Goal: Answer question/provide support: Share knowledge or assist other users

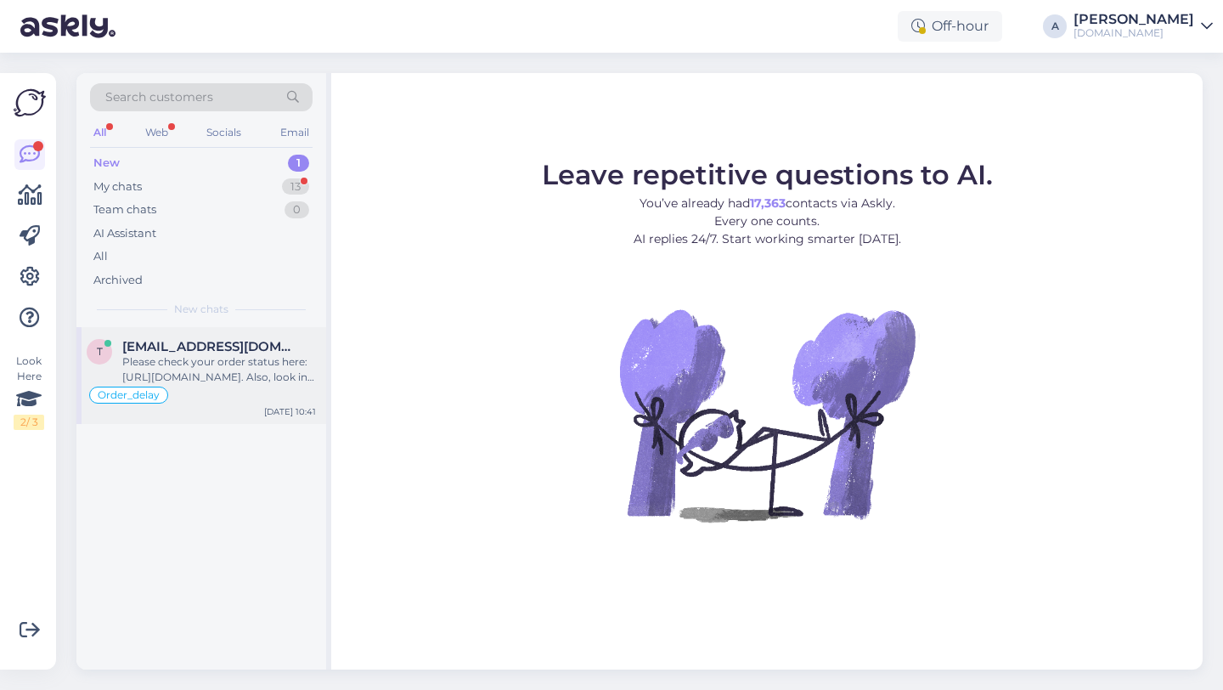
click at [251, 388] on div "Order_delay" at bounding box center [201, 395] width 229 height 20
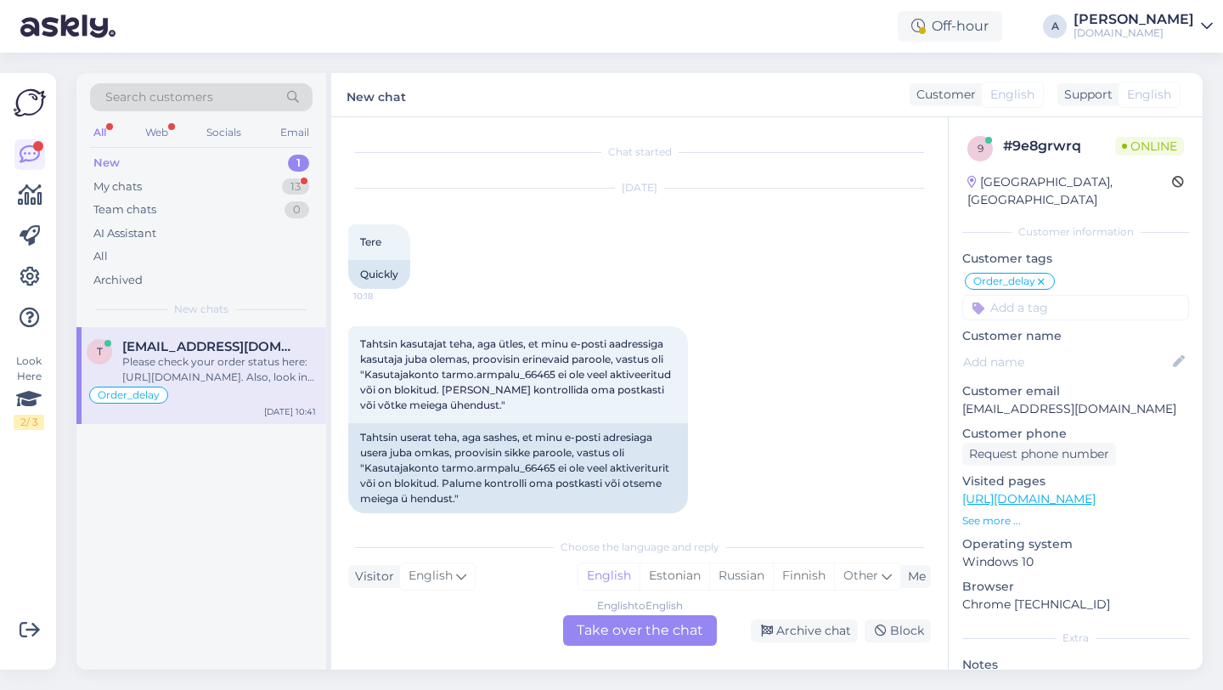
scroll to position [3851, 0]
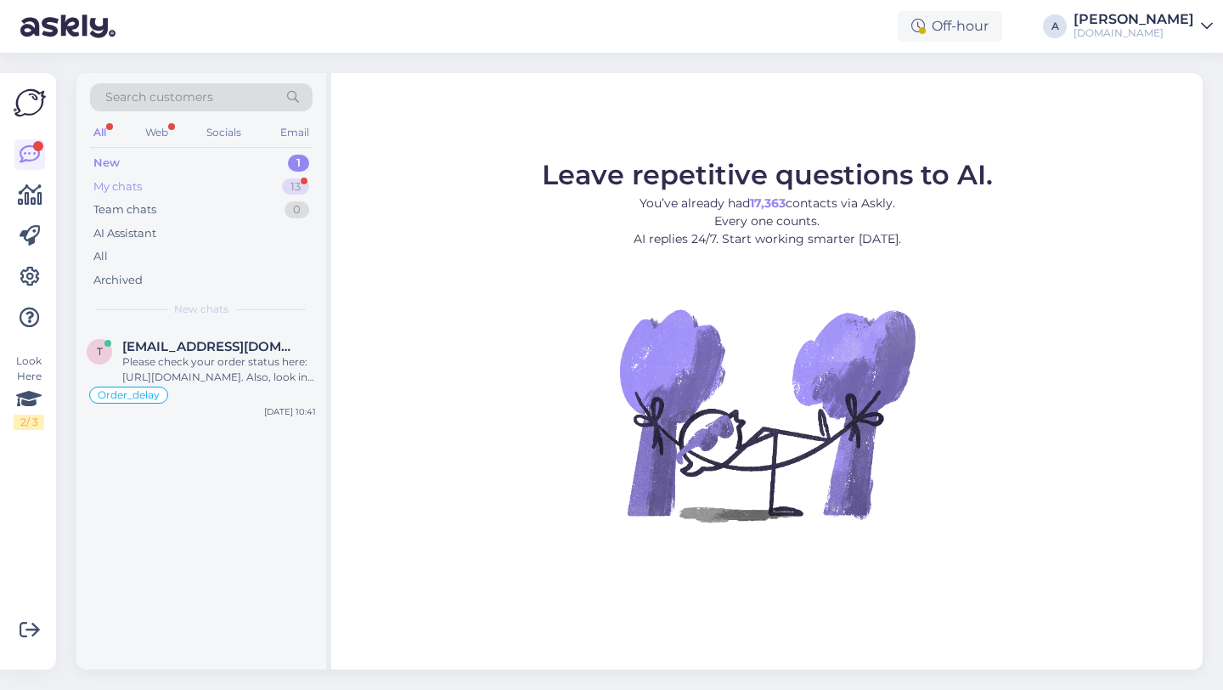
click at [294, 190] on div "13" at bounding box center [295, 186] width 27 height 17
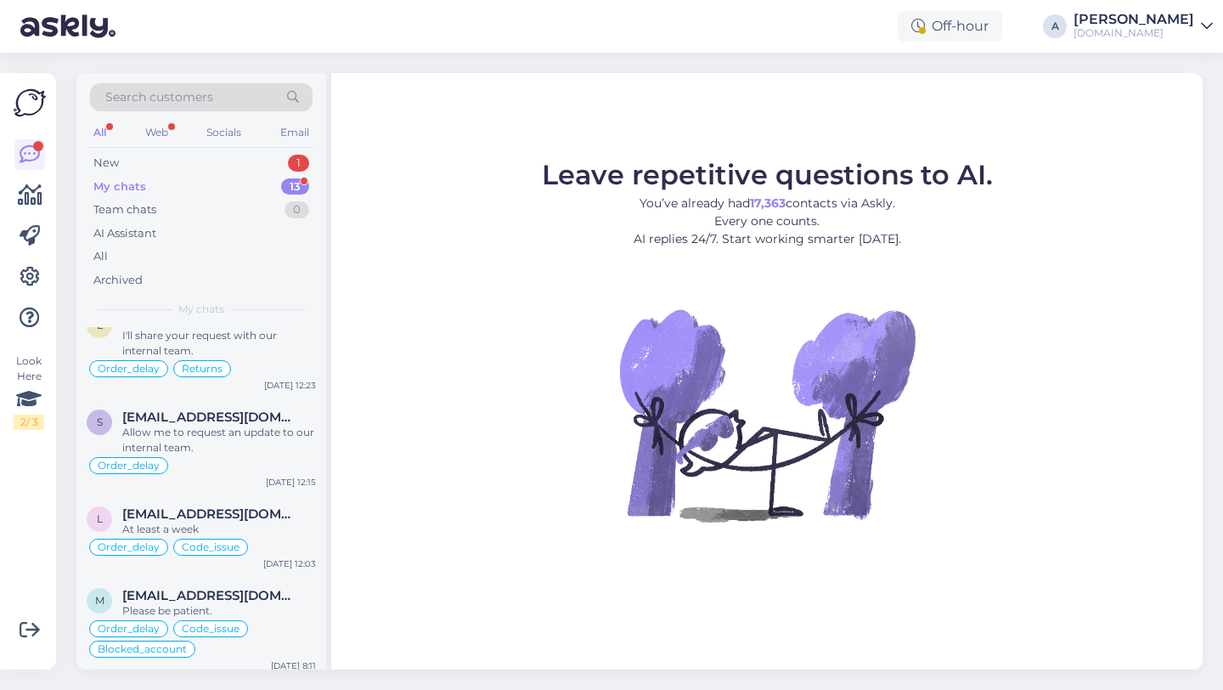
scroll to position [856, 0]
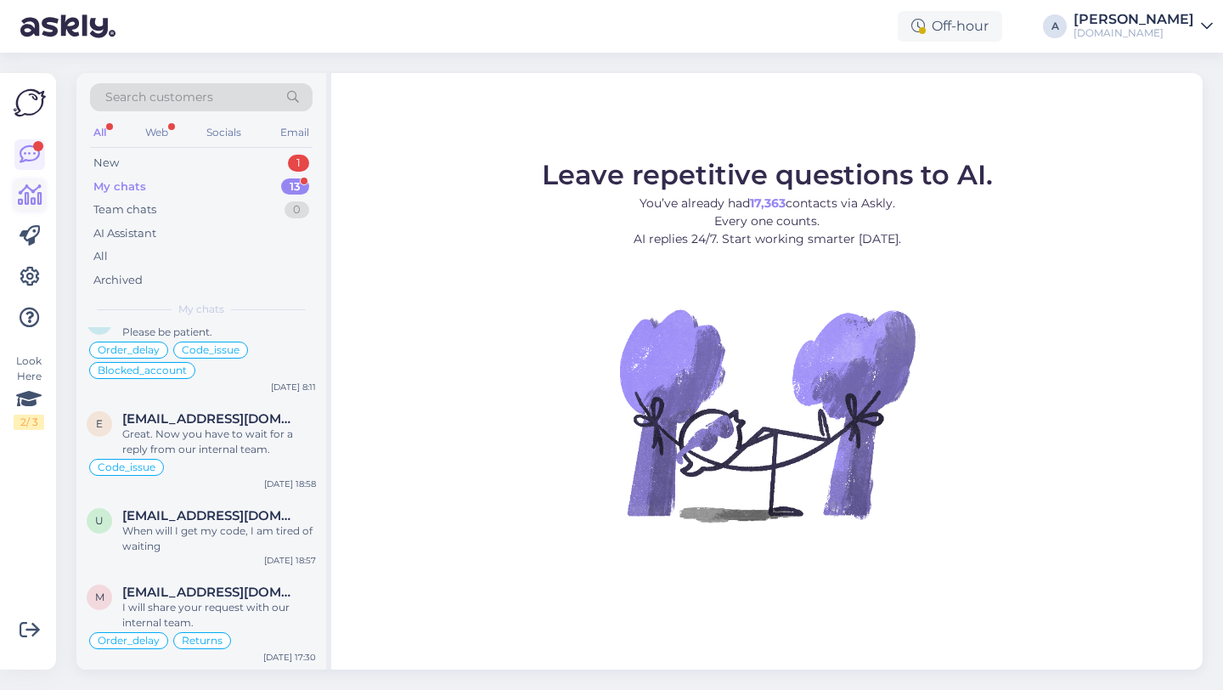
click at [25, 185] on icon at bounding box center [30, 195] width 25 height 20
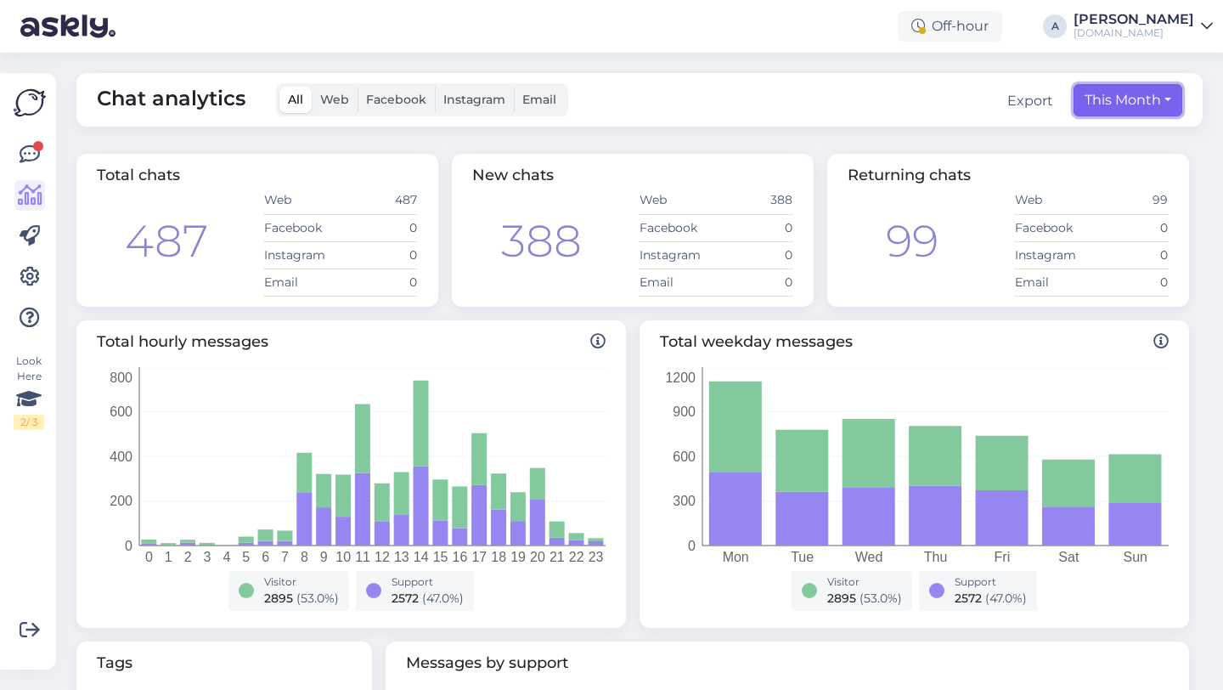
click at [1138, 104] on button "This Month" at bounding box center [1128, 100] width 109 height 32
select select "7"
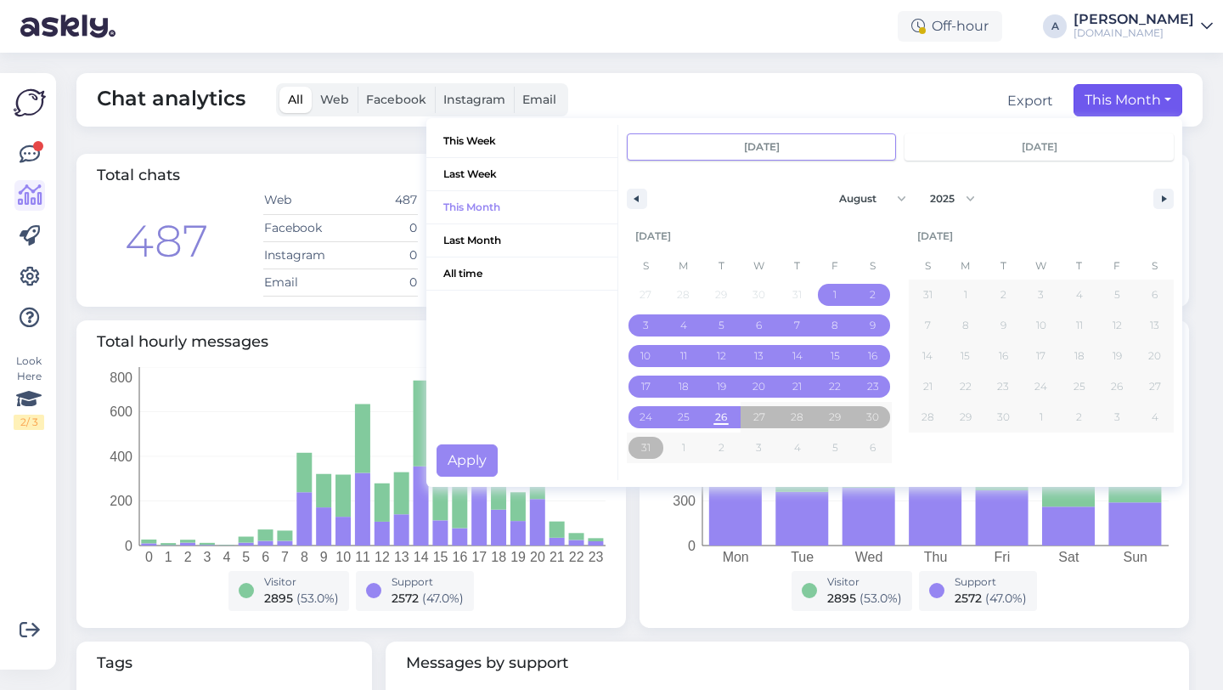
click at [940, 61] on div "Chat analytics All Web Facebook Instagram Email Export This Month This Week Las…" at bounding box center [644, 371] width 1157 height 637
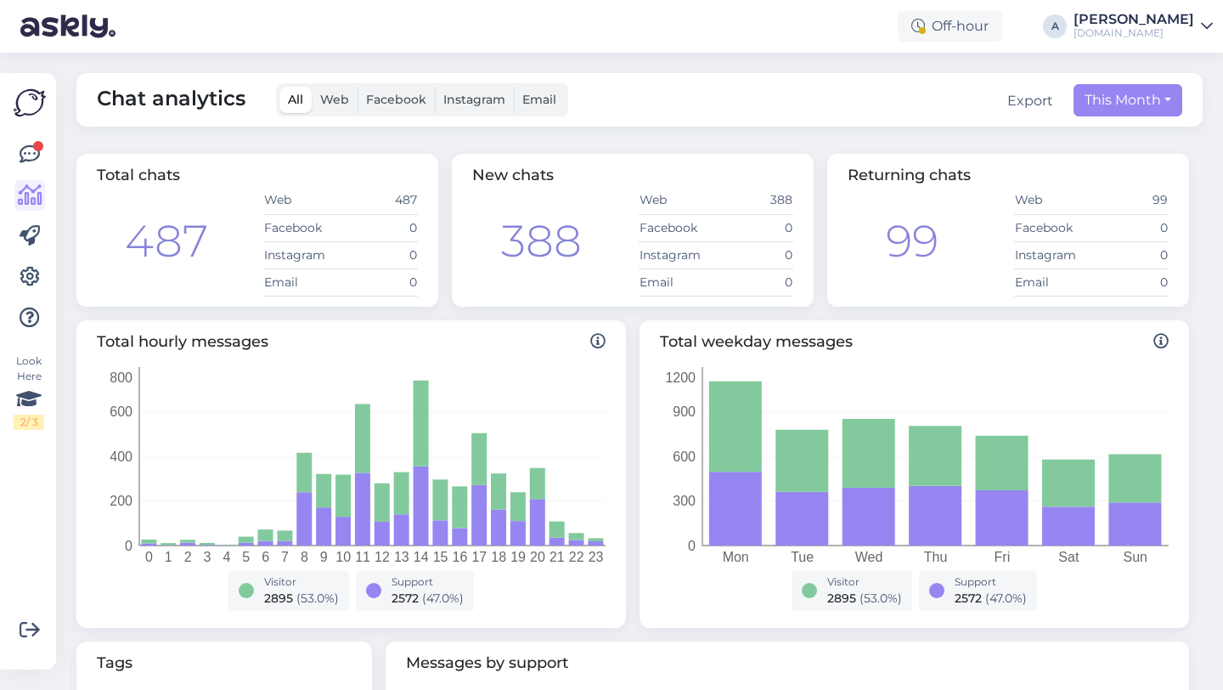
click at [1148, 116] on div "Chat analytics All Web Facebook Instagram Email Export This Month This Week Las…" at bounding box center [639, 100] width 1127 height 54
click at [1148, 112] on button "This Month" at bounding box center [1128, 100] width 109 height 32
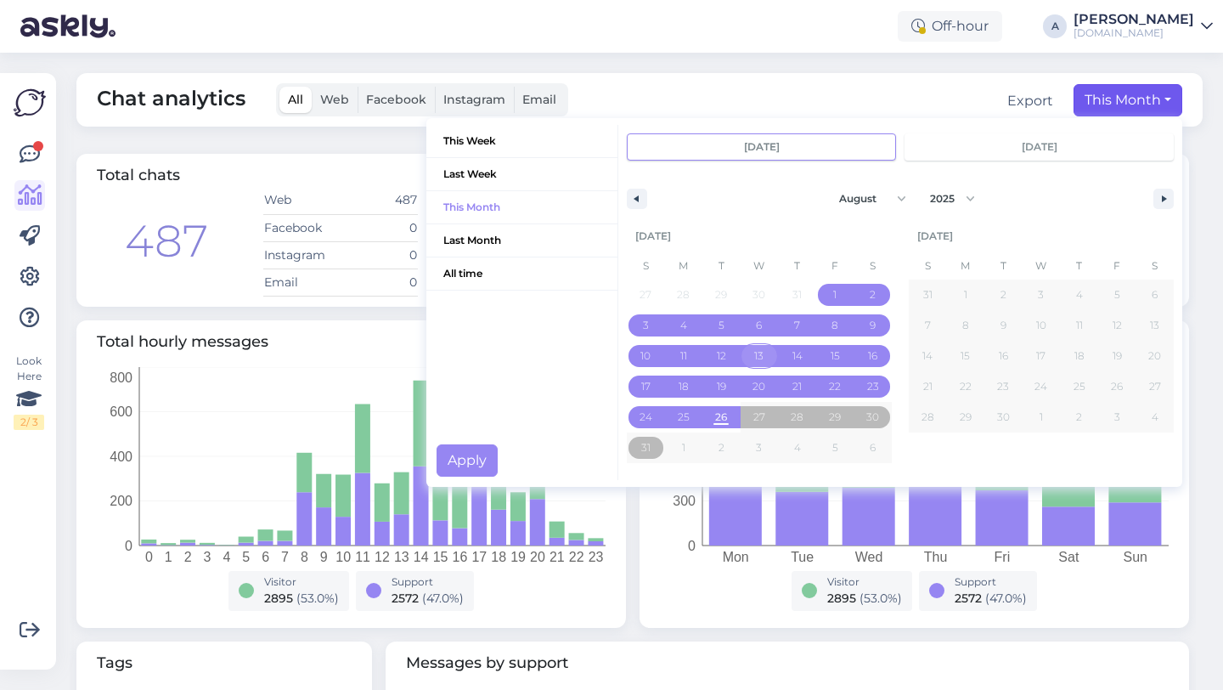
click at [762, 357] on span "13" at bounding box center [758, 356] width 9 height 31
type input "Aug 13 2025"
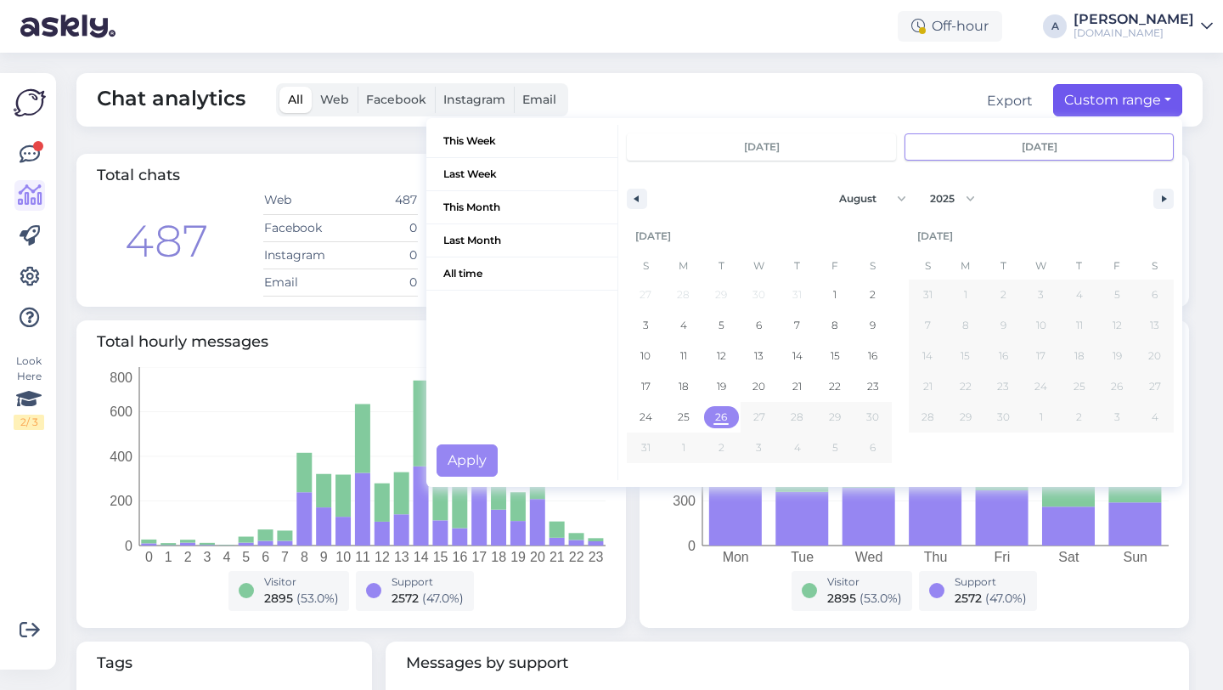
click at [720, 415] on span "26" at bounding box center [721, 417] width 12 height 31
type input "[DATE]"
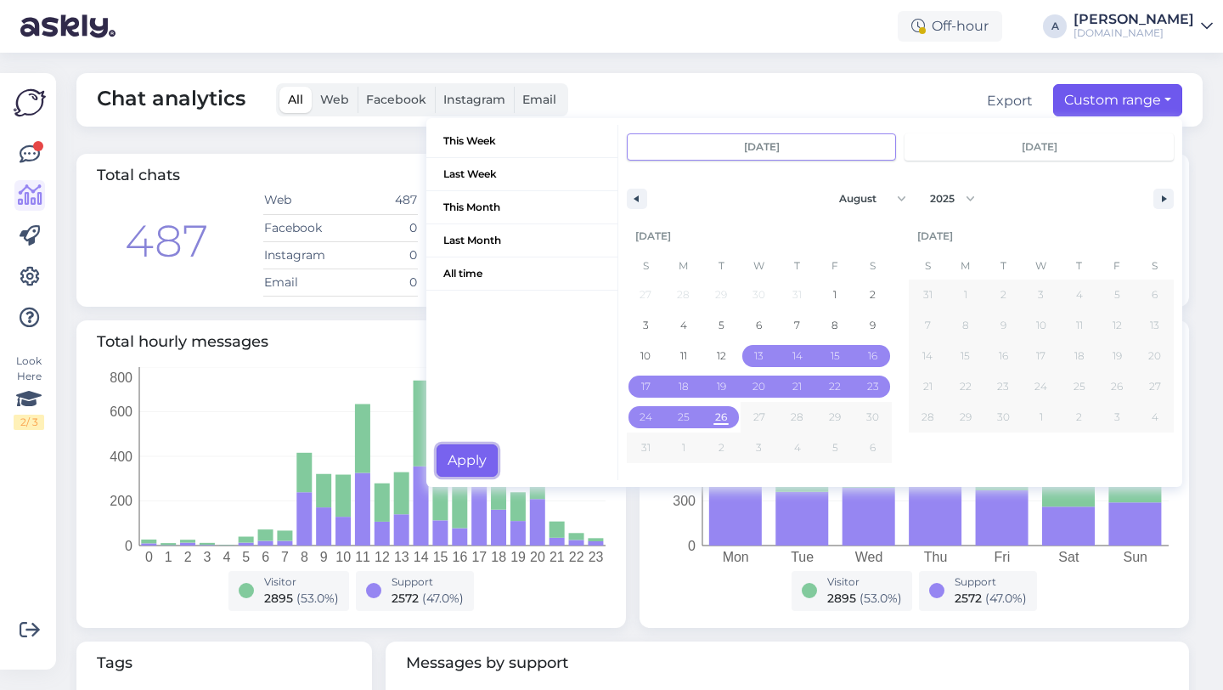
click at [474, 449] on button "Apply" at bounding box center [467, 460] width 61 height 32
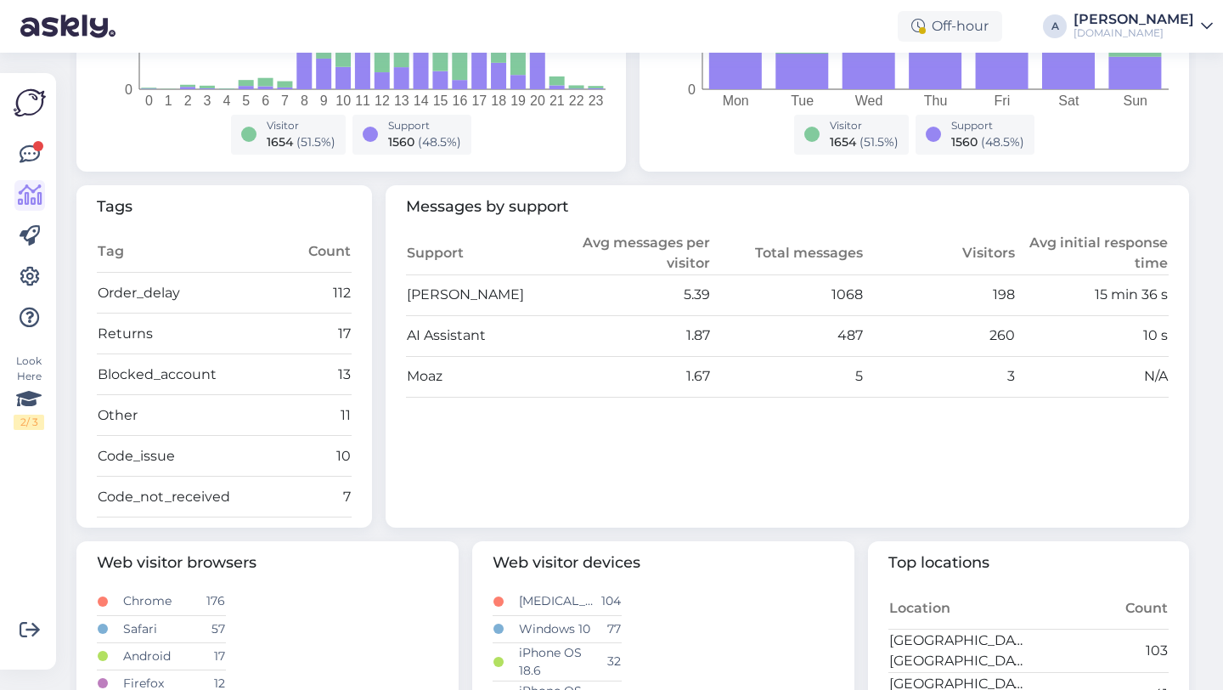
scroll to position [449, 0]
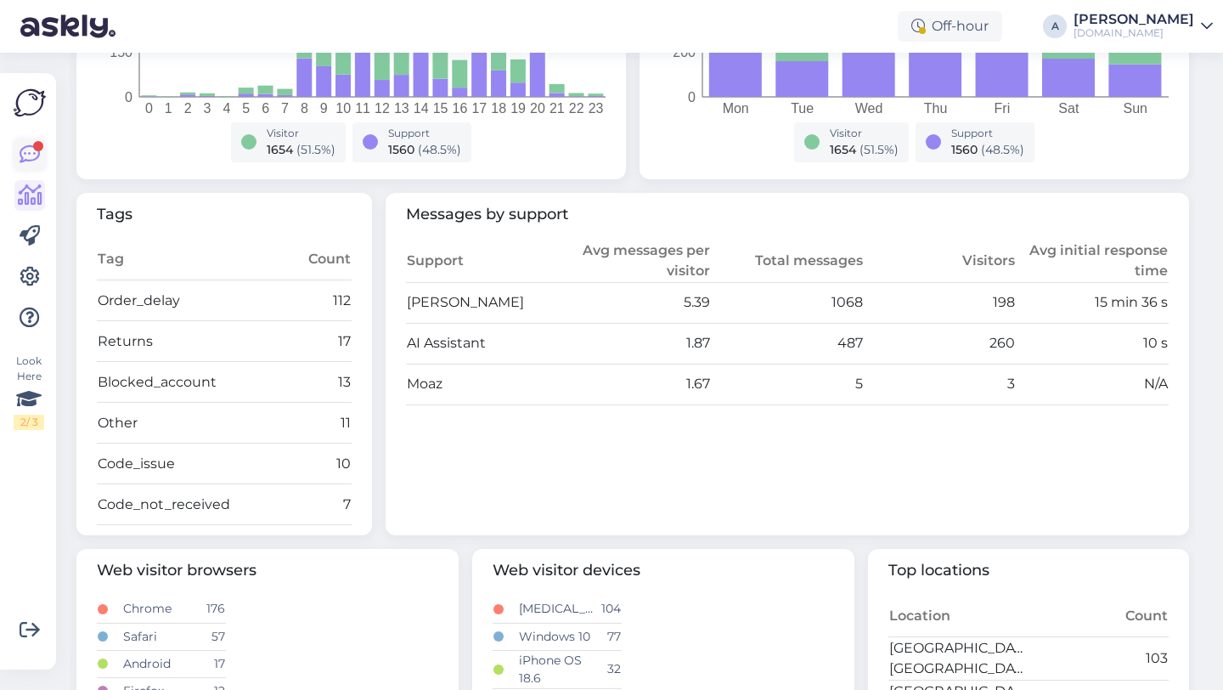
click at [30, 148] on icon at bounding box center [30, 154] width 20 height 20
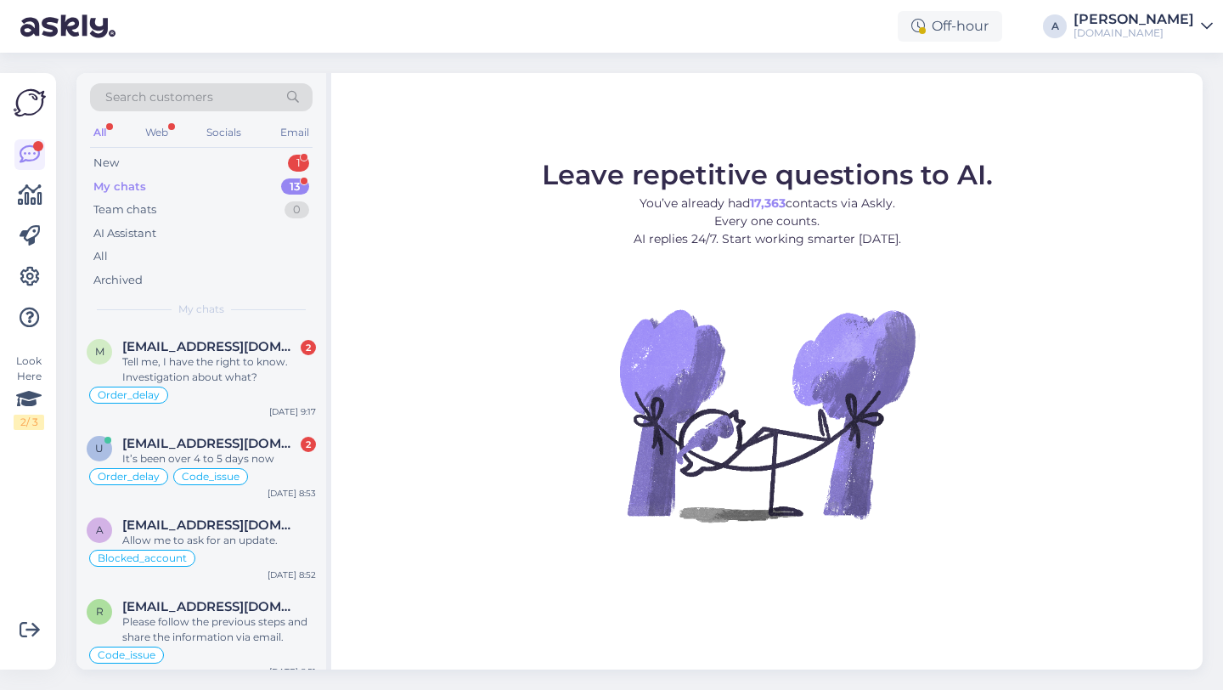
click at [689, 281] on img at bounding box center [767, 415] width 306 height 306
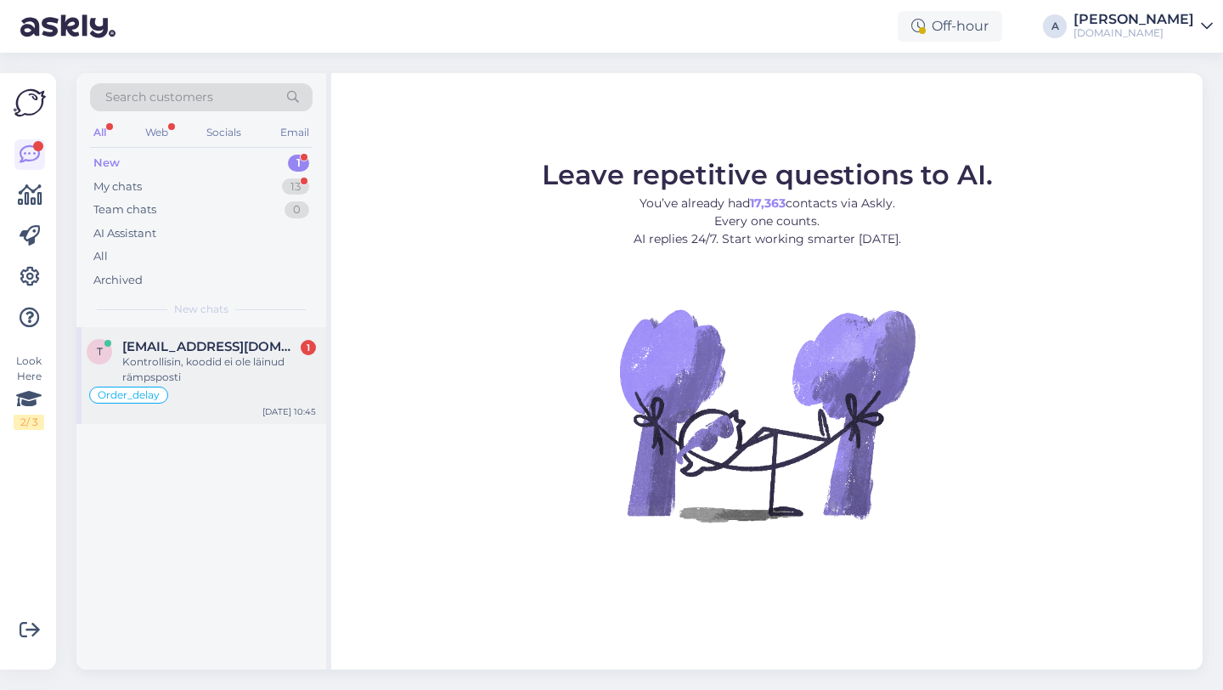
click at [199, 386] on div "Order_delay" at bounding box center [201, 395] width 229 height 20
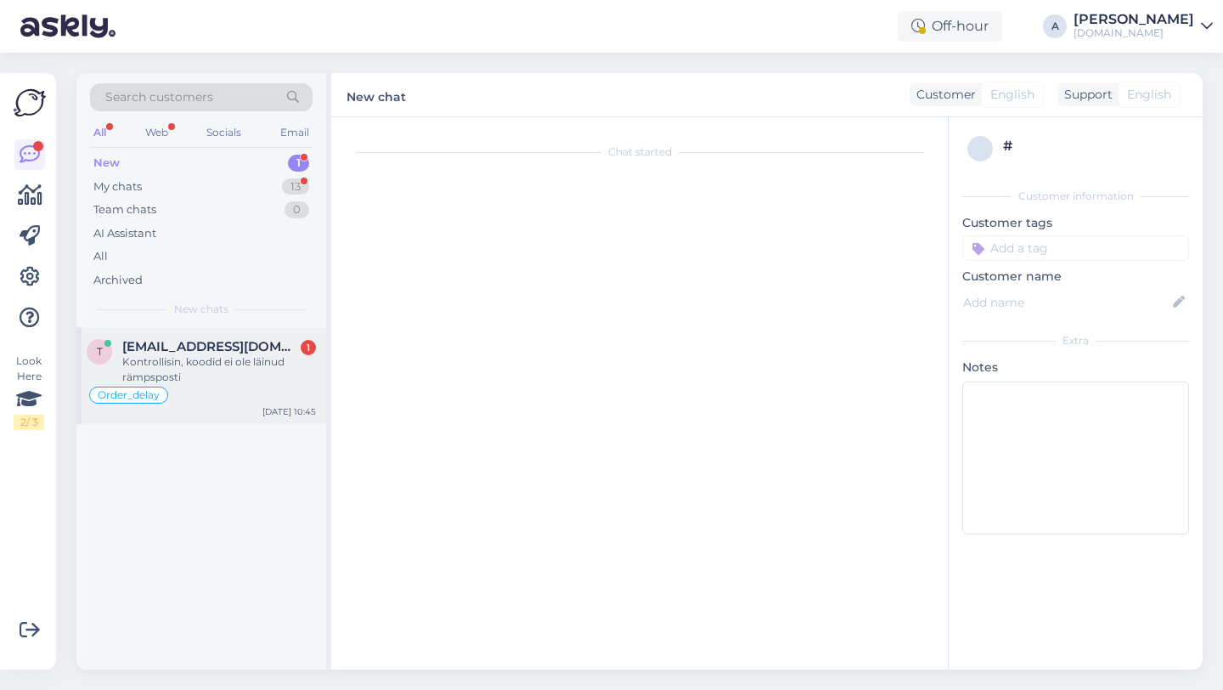
scroll to position [3953, 0]
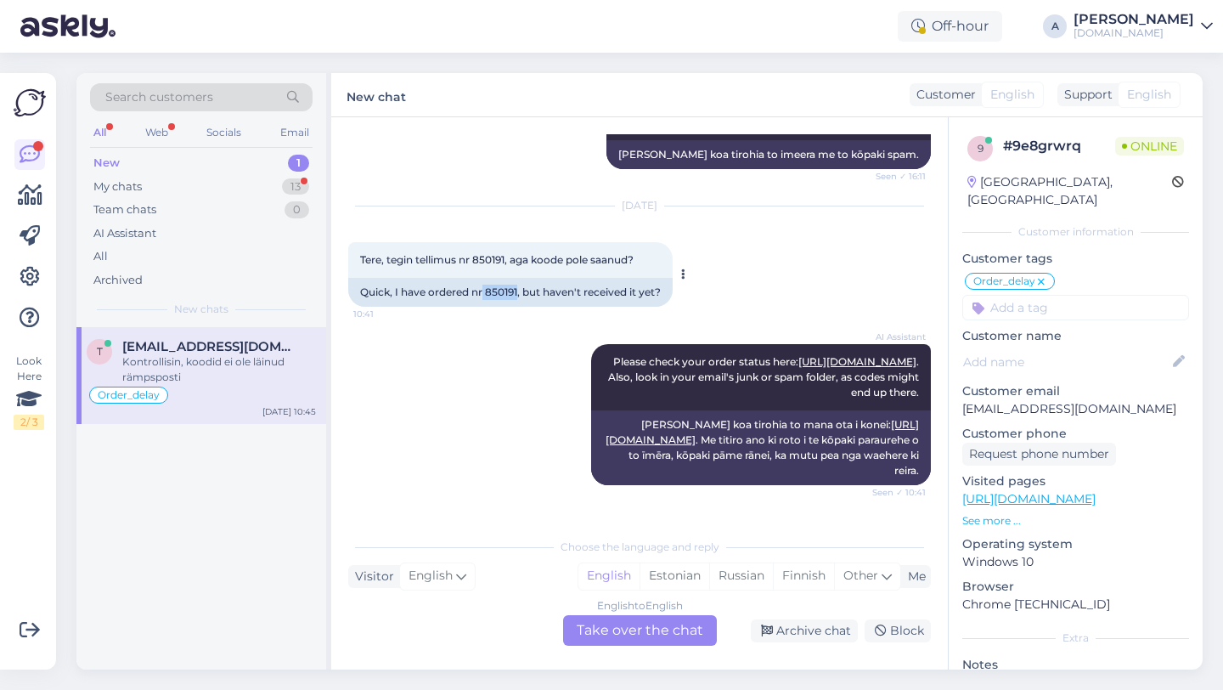
drag, startPoint x: 519, startPoint y: 200, endPoint x: 487, endPoint y: 201, distance: 32.3
click at [487, 278] on div "Quick, I have ordered nr 850191, but haven't received it yet?" at bounding box center [510, 292] width 325 height 29
copy div "850191"
click at [632, 634] on div "English to English Take over the chat" at bounding box center [640, 630] width 154 height 31
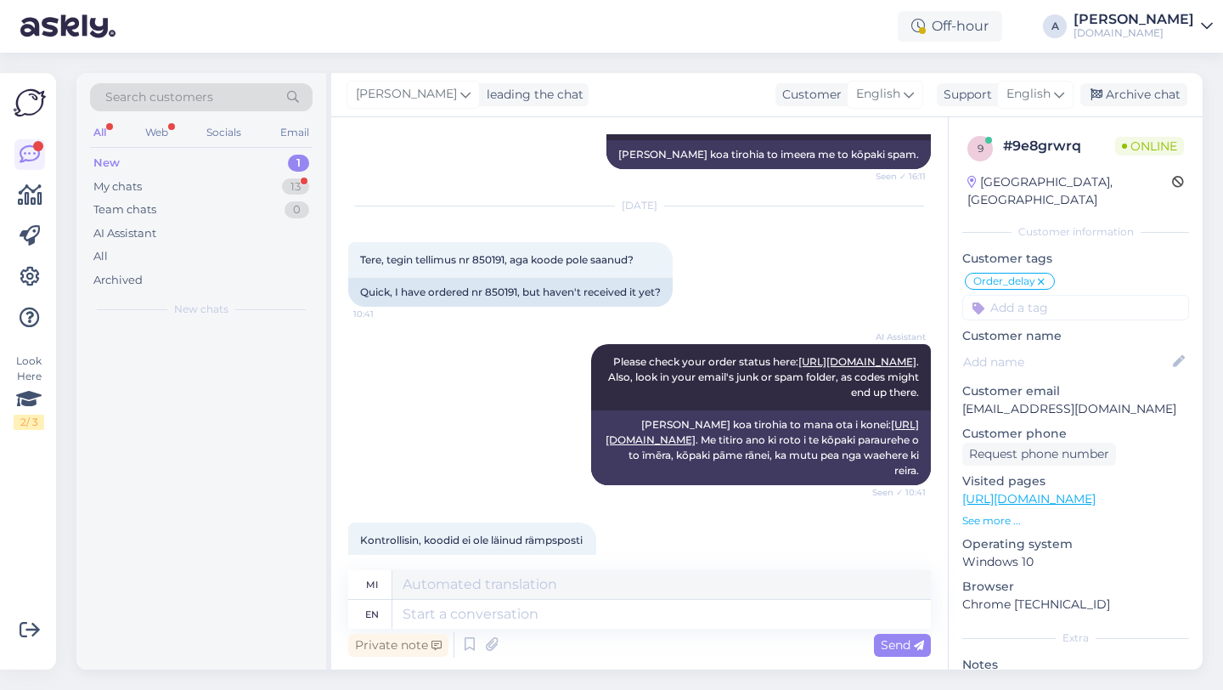
scroll to position [3913, 0]
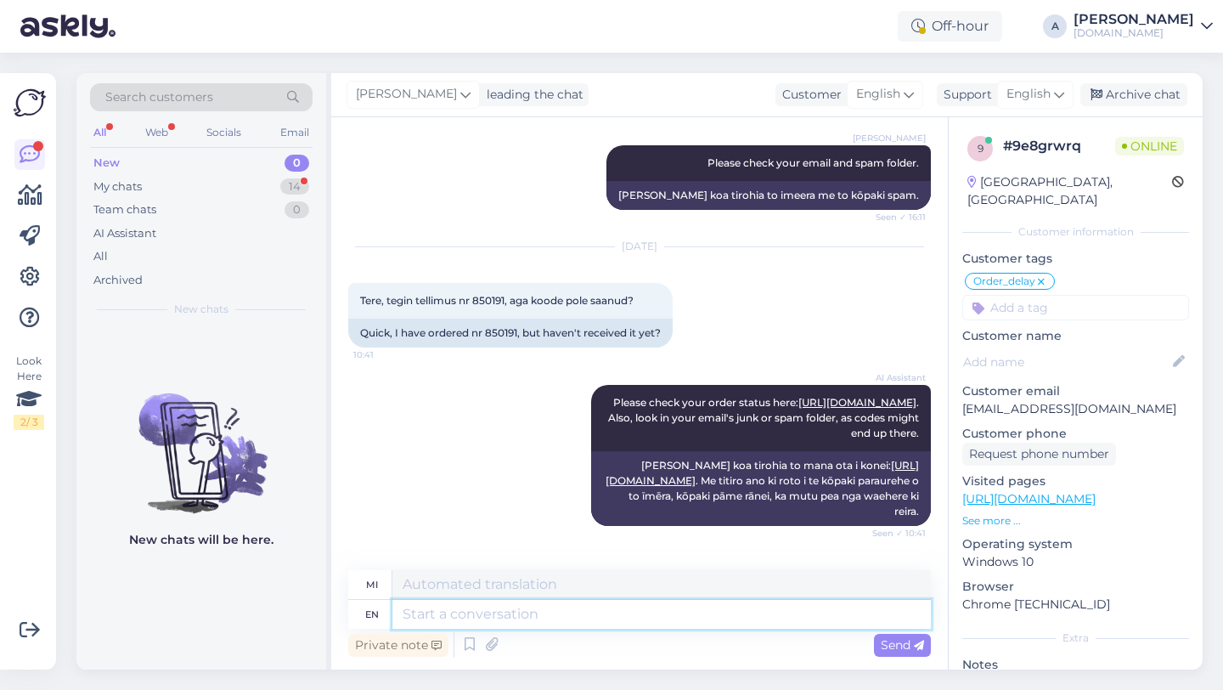
click at [530, 613] on textarea at bounding box center [662, 614] width 539 height 29
type textarea "Hey the"
type textarea "Hei"
type textarea "Hey there!"
type textarea "Kia ora!"
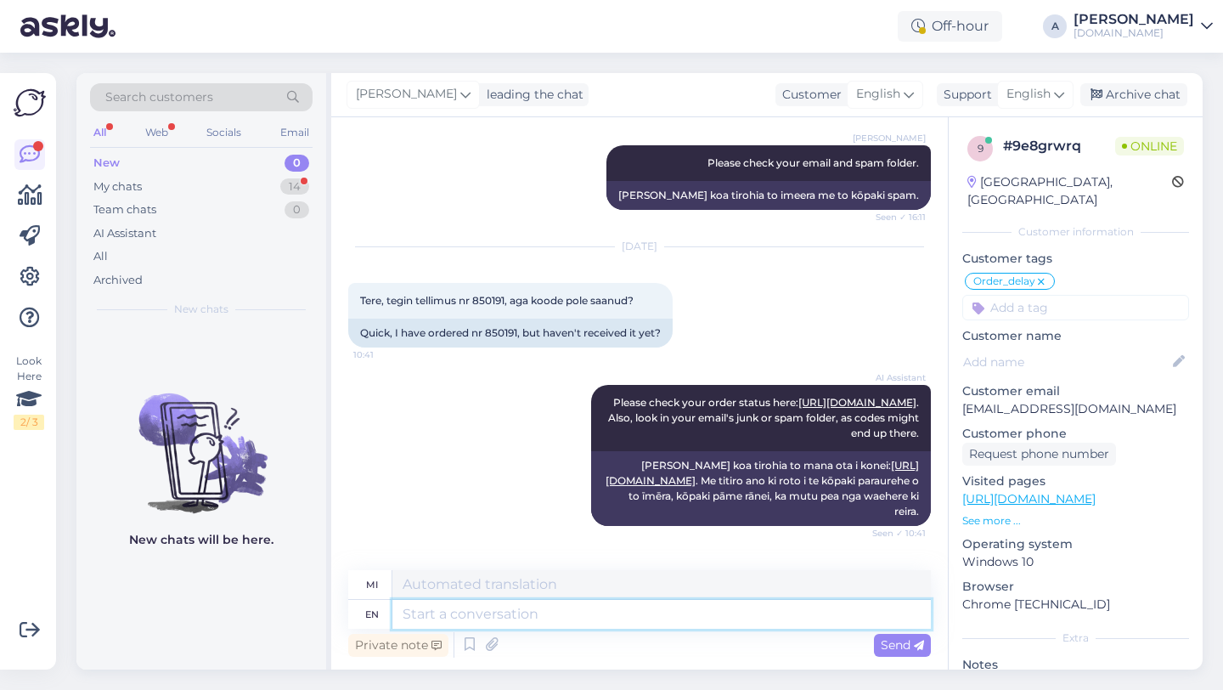
scroll to position [4015, 0]
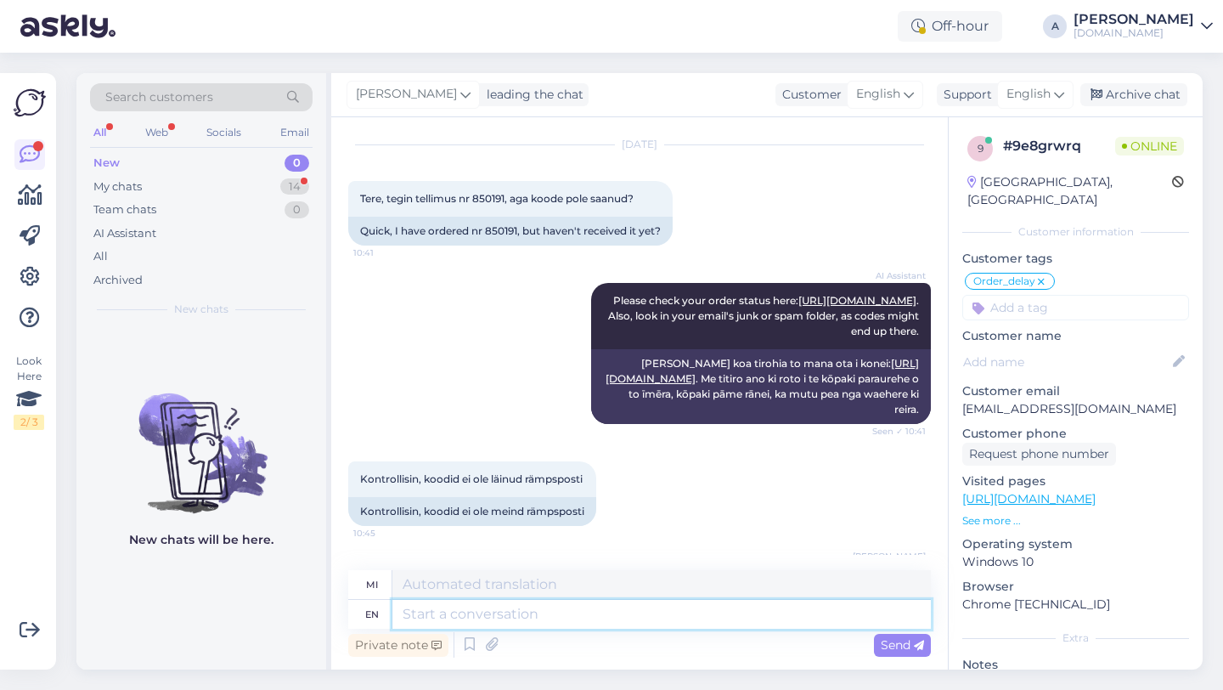
paste textarea "Due to unexpectedly high demand, the supplier has encountered delivery difficul…"
type textarea "Due to unexpectedly high demand, the supplier has encountered delivery difficul…"
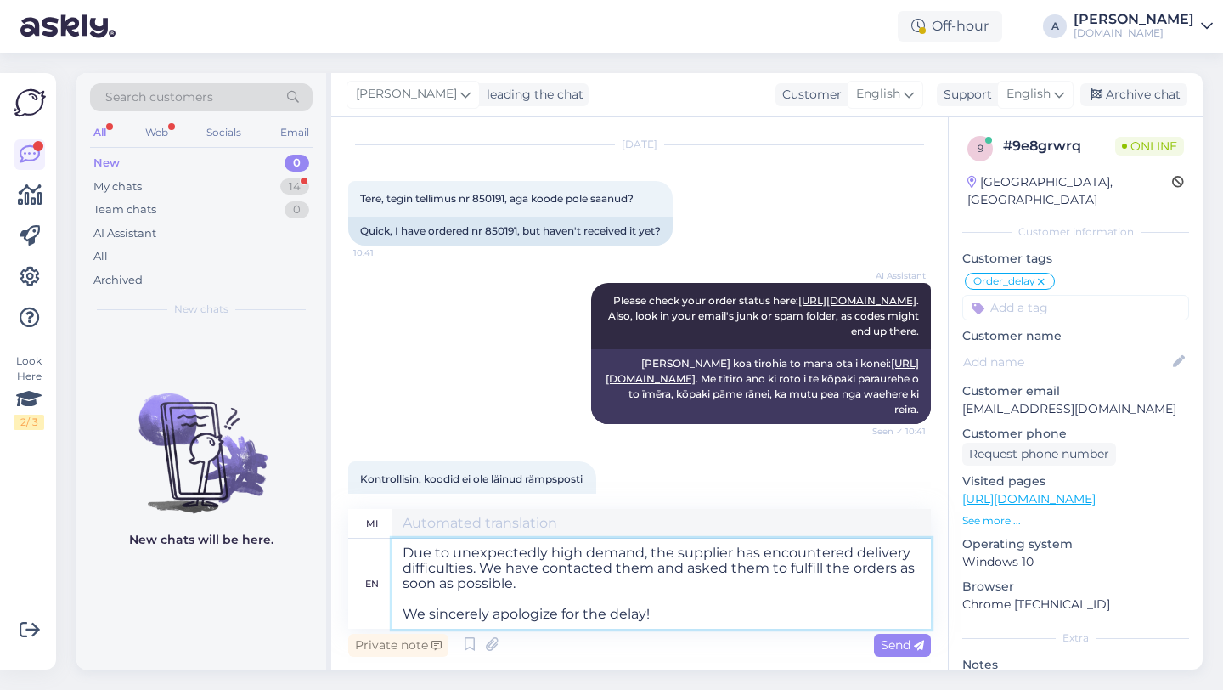
type textarea "Na te nui o te tono, kua raru te kaiwhakarato ki te tuku. Kua whakapā atu matou…"
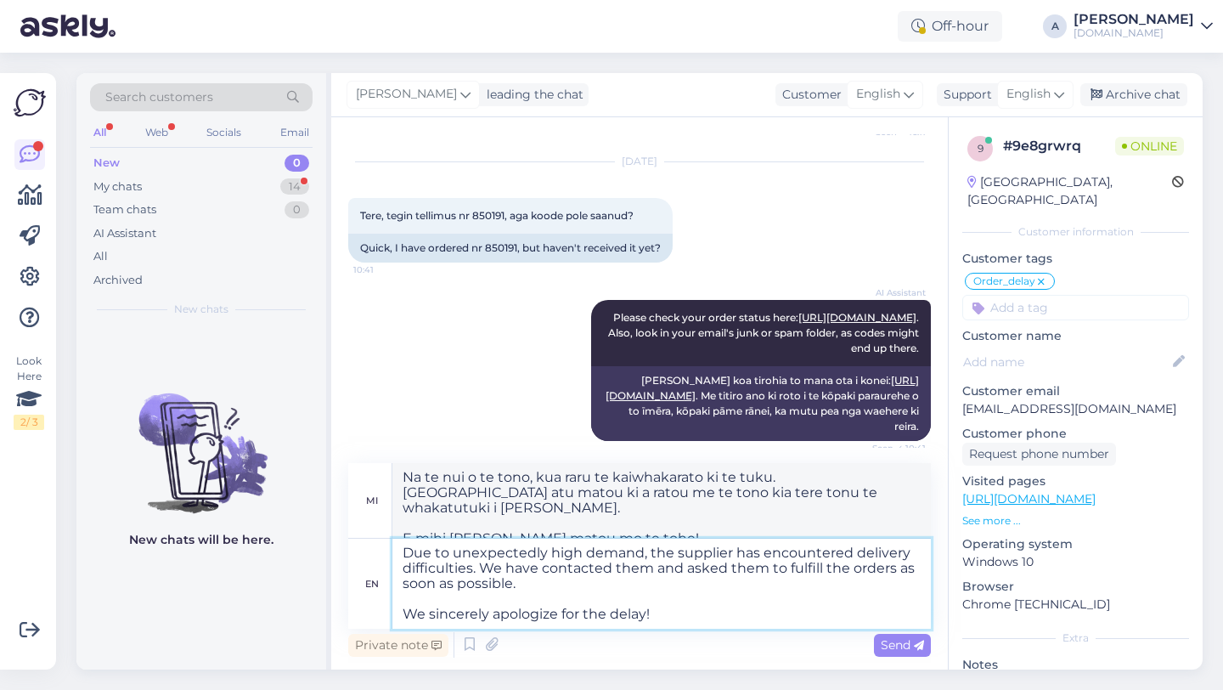
scroll to position [4122, 0]
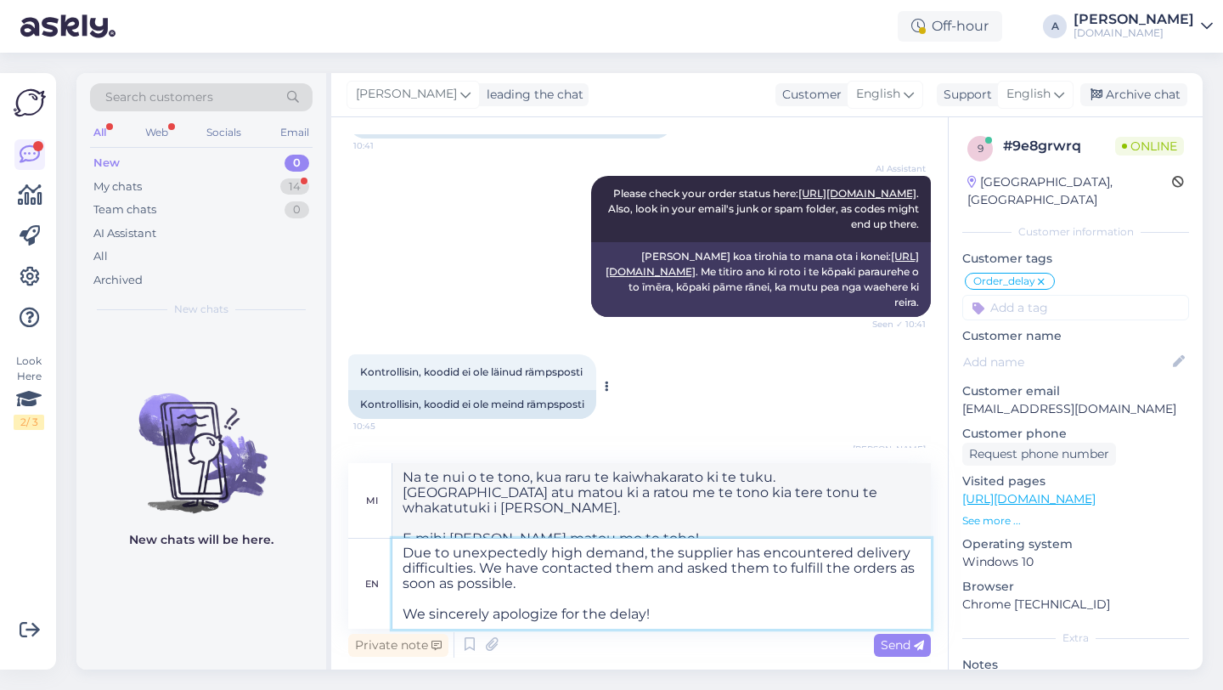
type textarea "Due to unexpectedly high demand, the supplier has encountered delivery difficul…"
drag, startPoint x: 590, startPoint y: 313, endPoint x: 338, endPoint y: 312, distance: 251.5
click at [338, 312] on div "Chat started Apr 28 2022 Tere 10:18 Quickly Tahtsin kasutajat teha, aga ütles, …" at bounding box center [639, 393] width 617 height 552
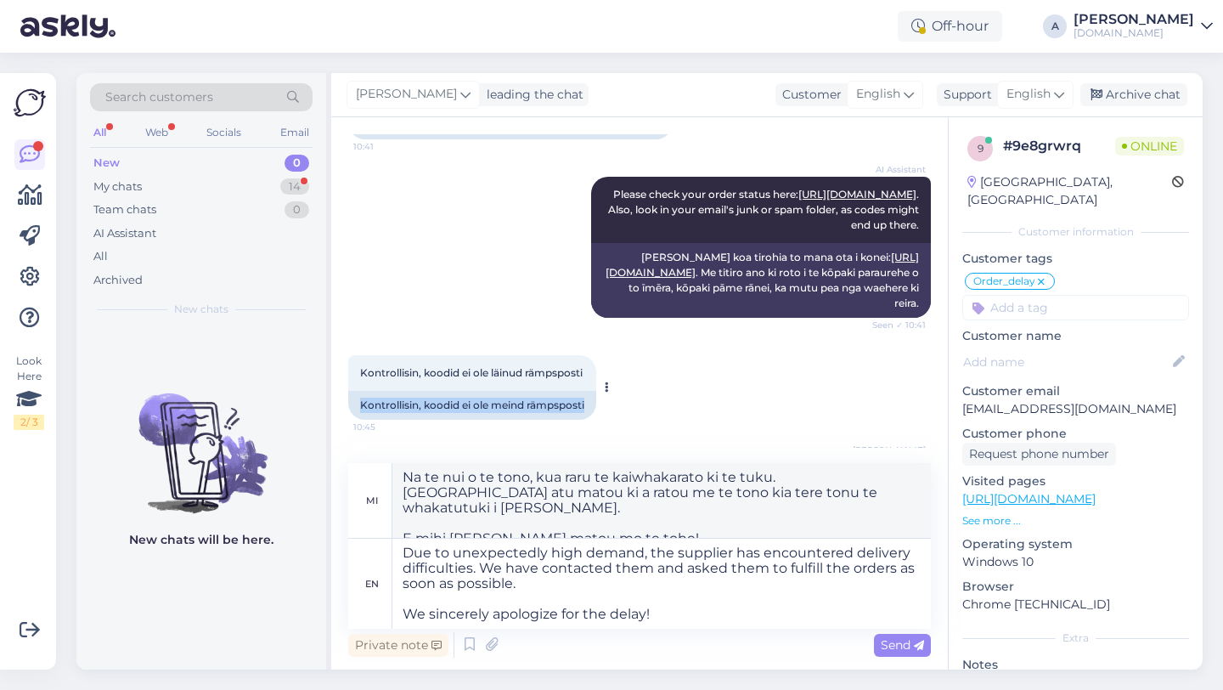
copy div "Kontrollisin, koodid ei ole meind rämpsposti"
click at [904, 89] on icon at bounding box center [909, 94] width 10 height 19
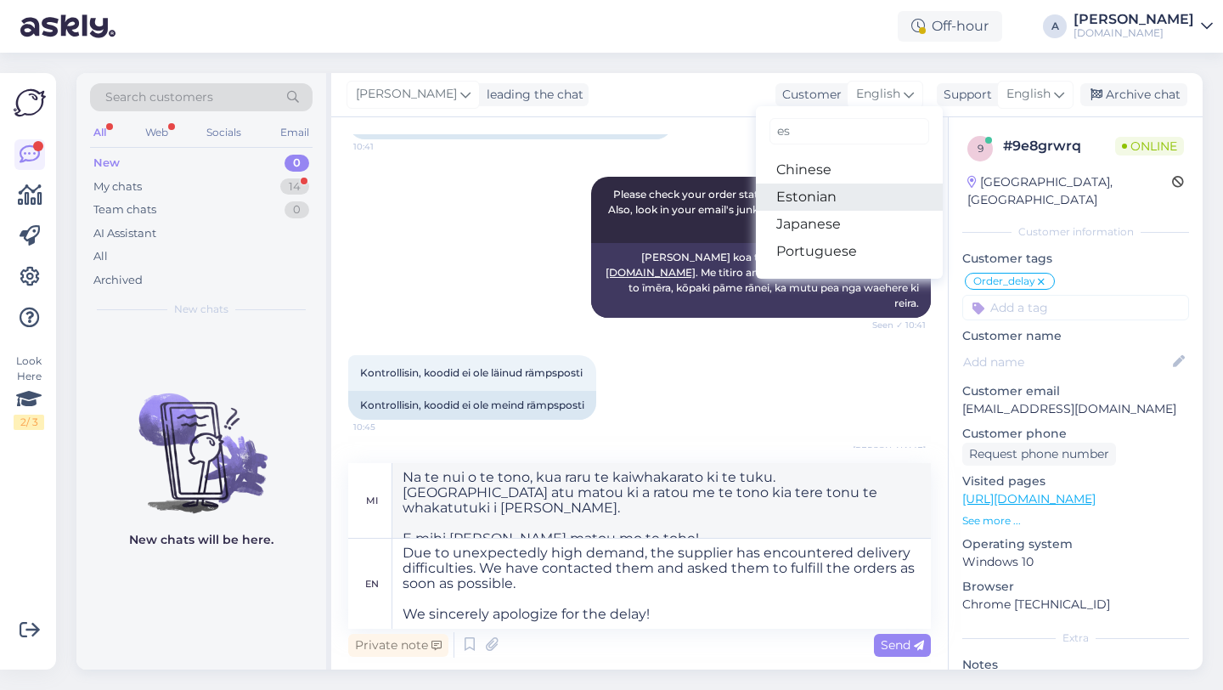
type input "es"
click at [843, 193] on link "Estonian" at bounding box center [849, 197] width 187 height 27
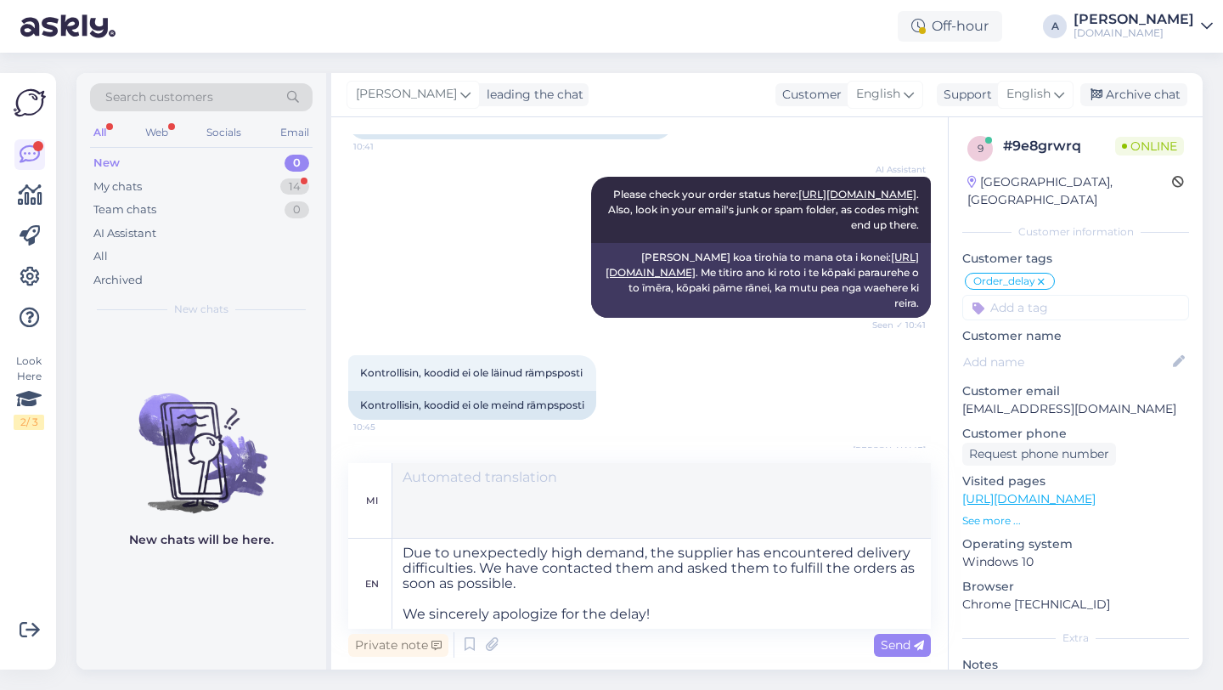
scroll to position [4076, 0]
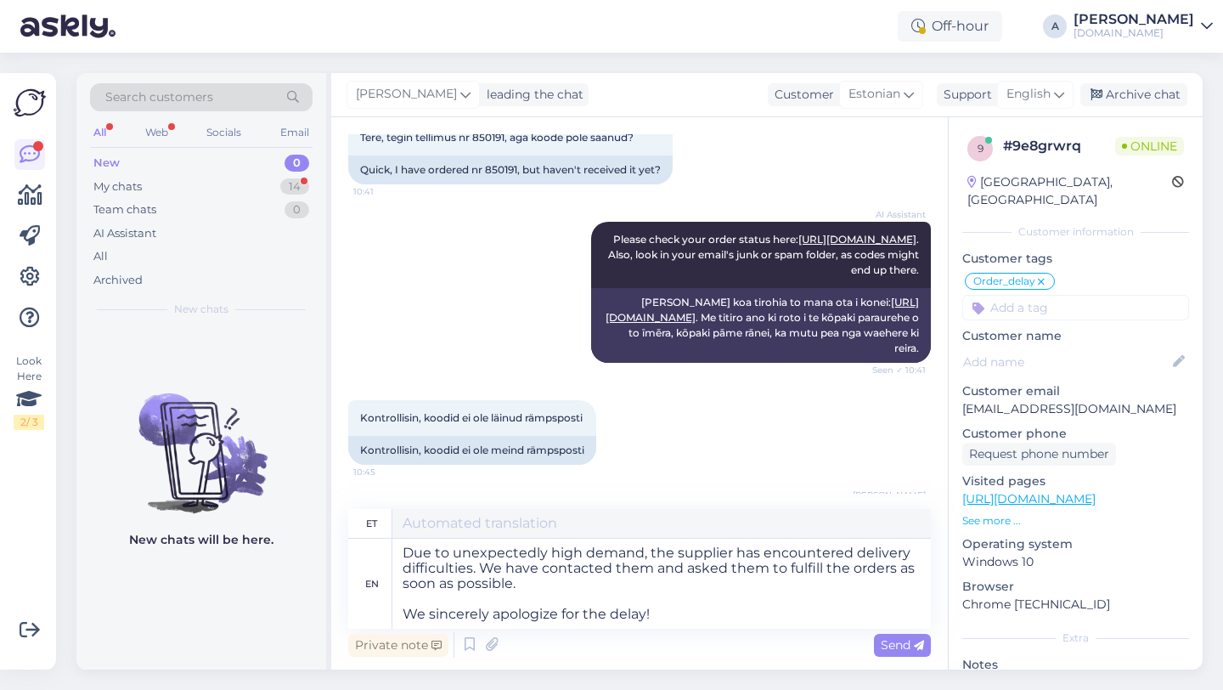
type textarea "Ootamatult suure nõudluse tõttu on tarnijal tekkinud tarneraskusi. Oleme nendeg…"
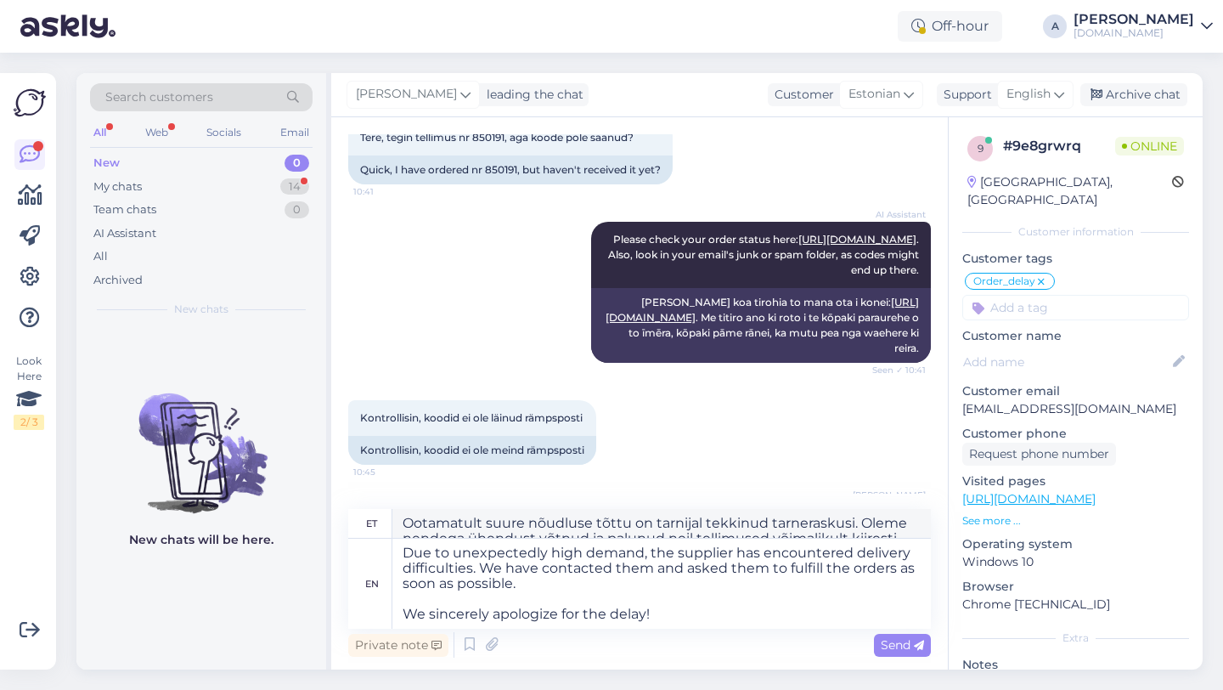
scroll to position [4121, 0]
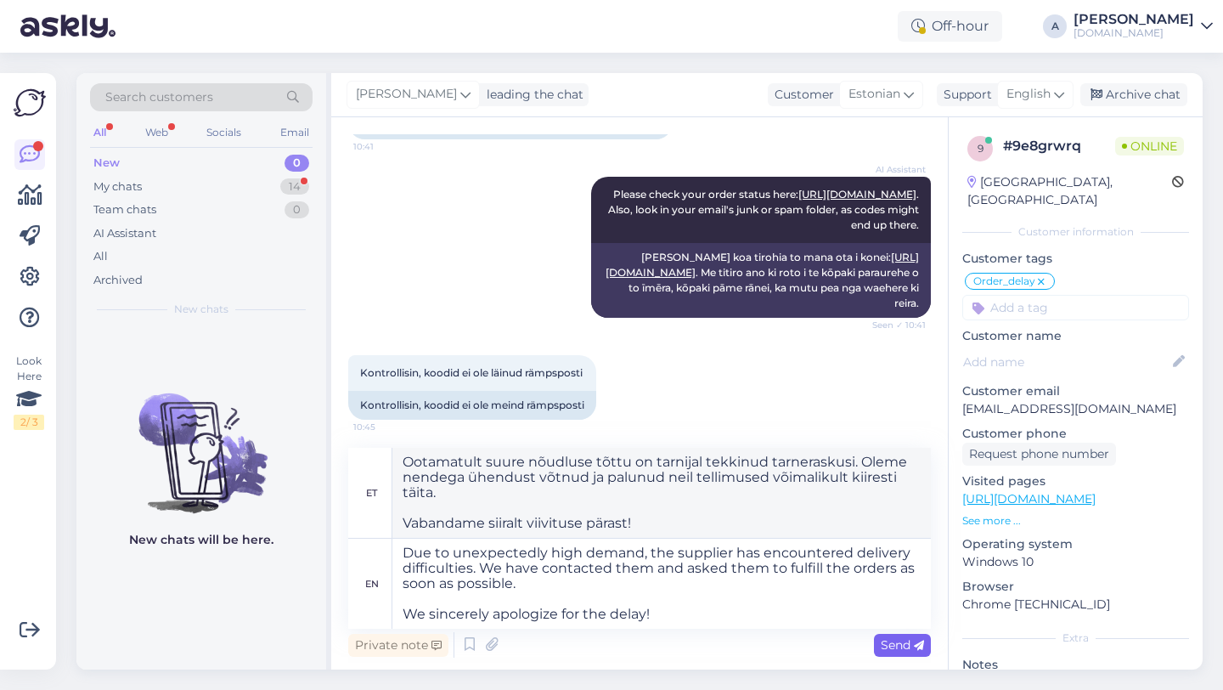
click at [901, 637] on span "Send" at bounding box center [902, 644] width 43 height 15
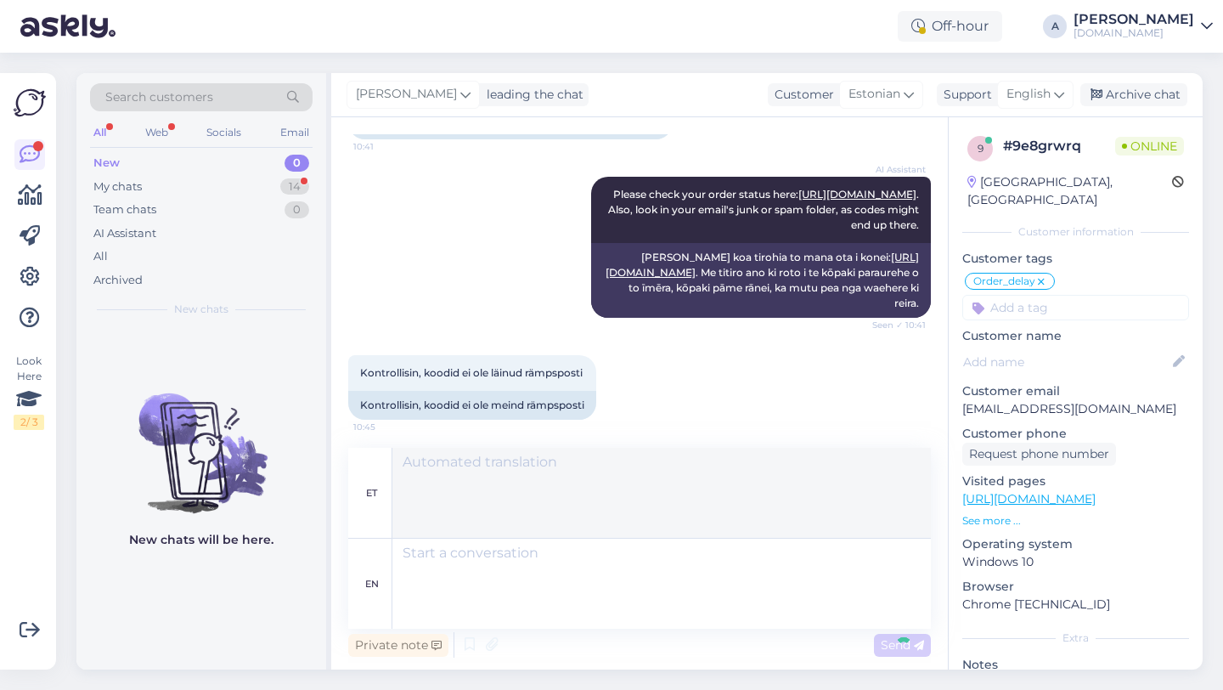
scroll to position [4239, 0]
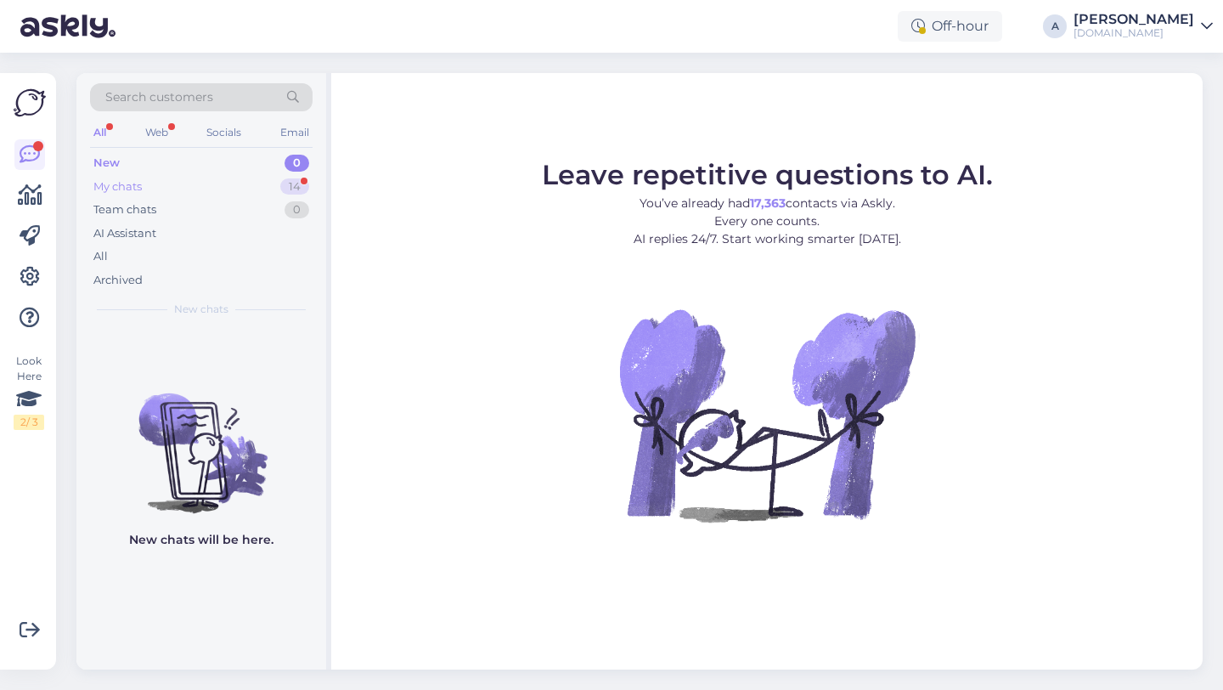
click at [295, 183] on div "14" at bounding box center [294, 186] width 29 height 17
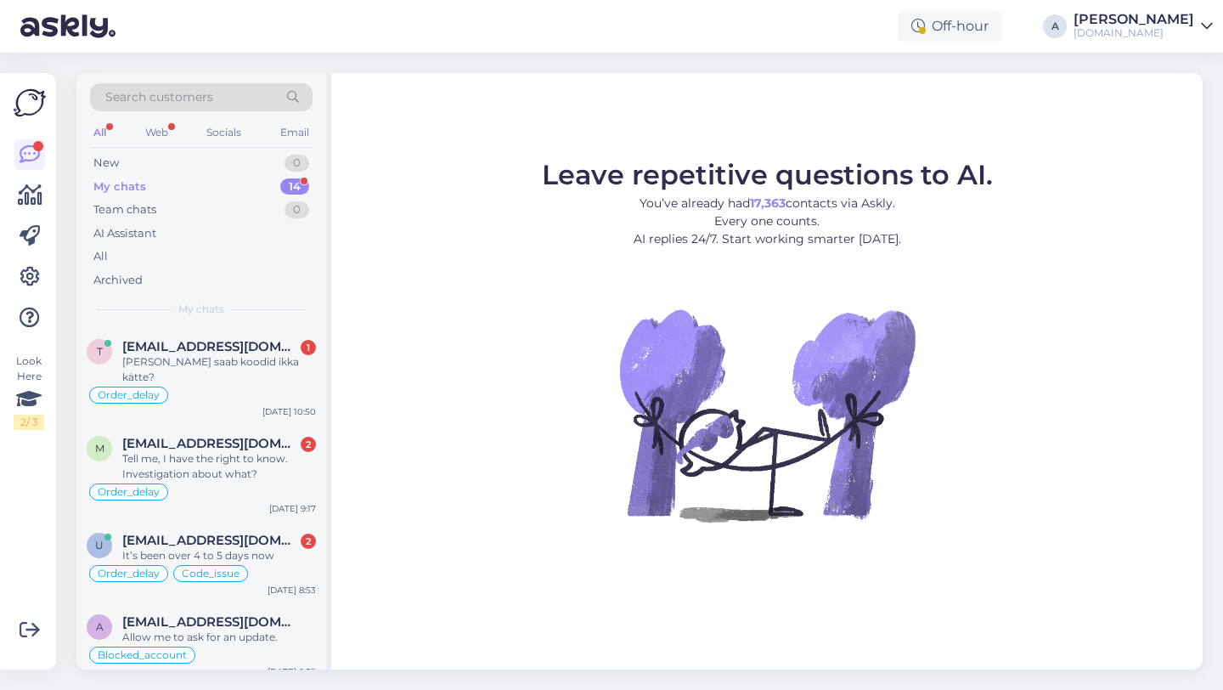
click at [229, 187] on div "My chats 14" at bounding box center [201, 187] width 223 height 24
click at [209, 385] on div "Order_delay" at bounding box center [201, 395] width 229 height 20
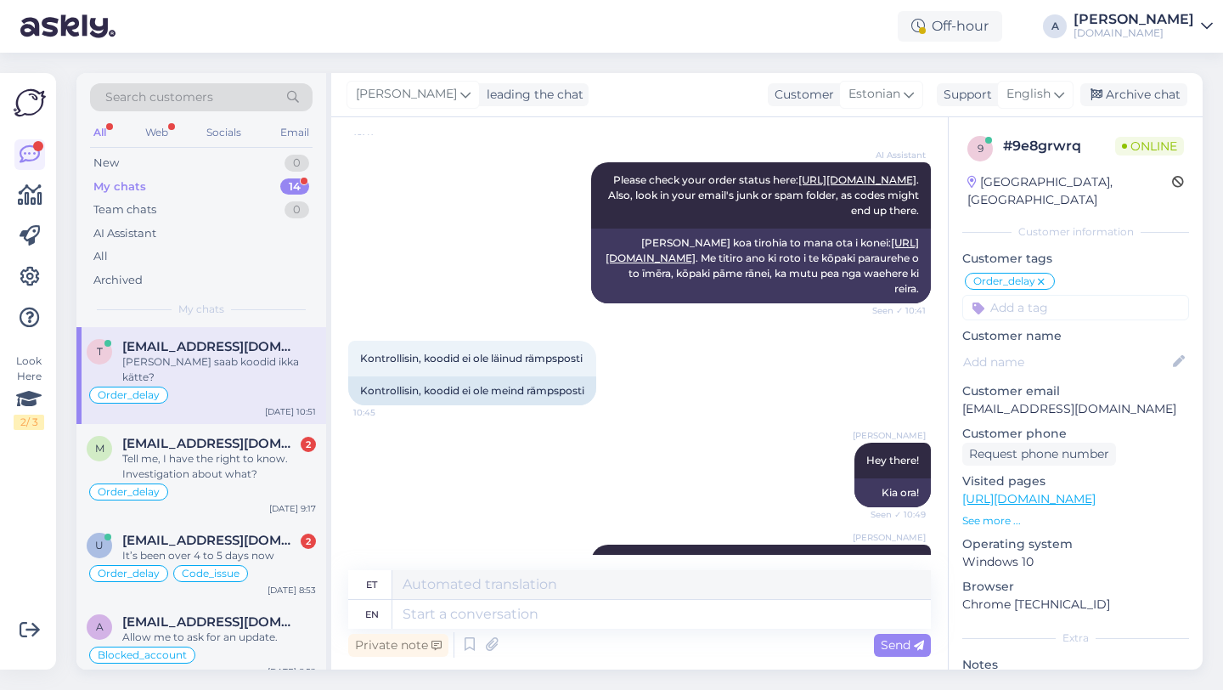
scroll to position [4341, 0]
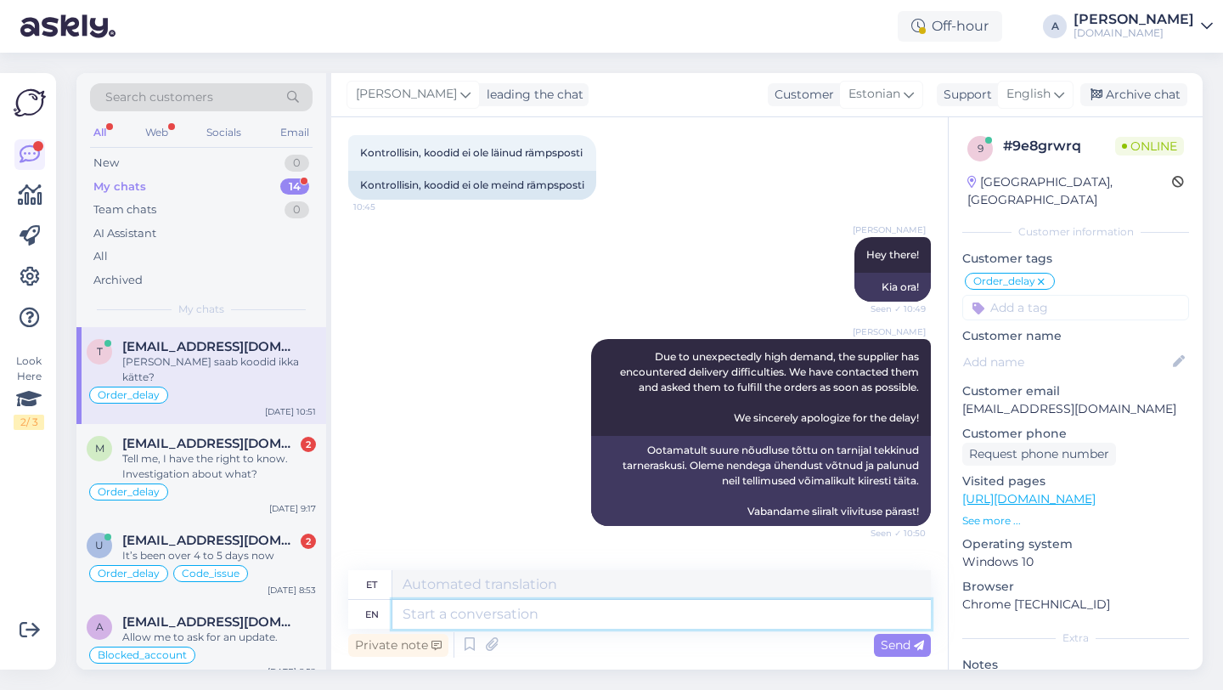
click at [472, 613] on textarea at bounding box center [662, 614] width 539 height 29
type textarea "Ouf te"
type textarea "Ouf"
type textarea "Our t"
type textarea "Meie"
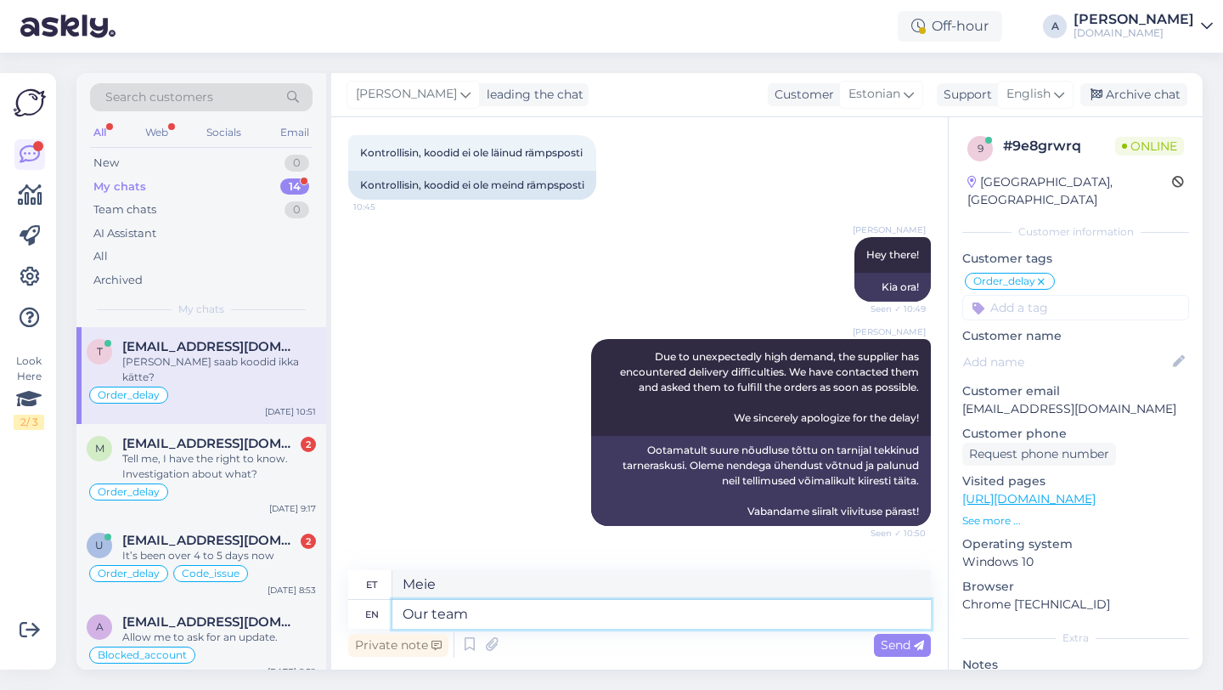
type textarea "Our team i"
type textarea "Meie meeskond"
type textarea "Our team is w"
type textarea "Meie meeskond on"
type textarea "Our team is work"
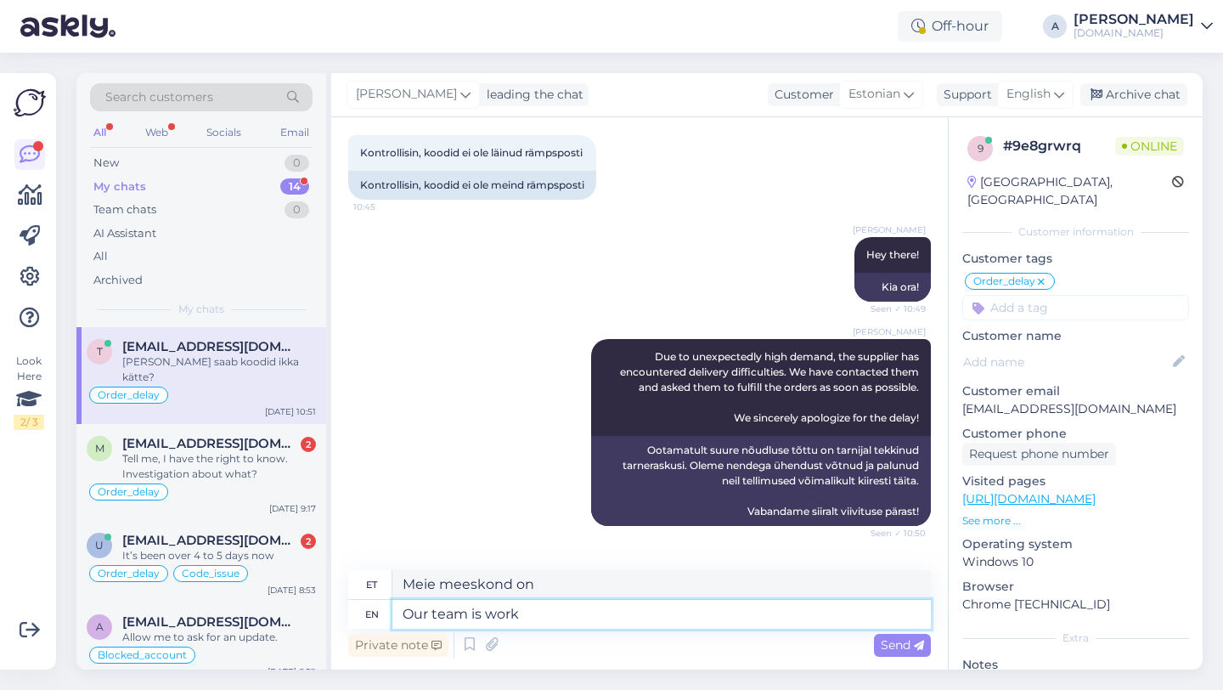
type textarea "Meie meeskond on wo"
type textarea "Our team is working to"
type textarea "Meie meeskond töötab"
type textarea "Our team is working to s"
type textarea "Meie meeskond töötab selle nimel, et"
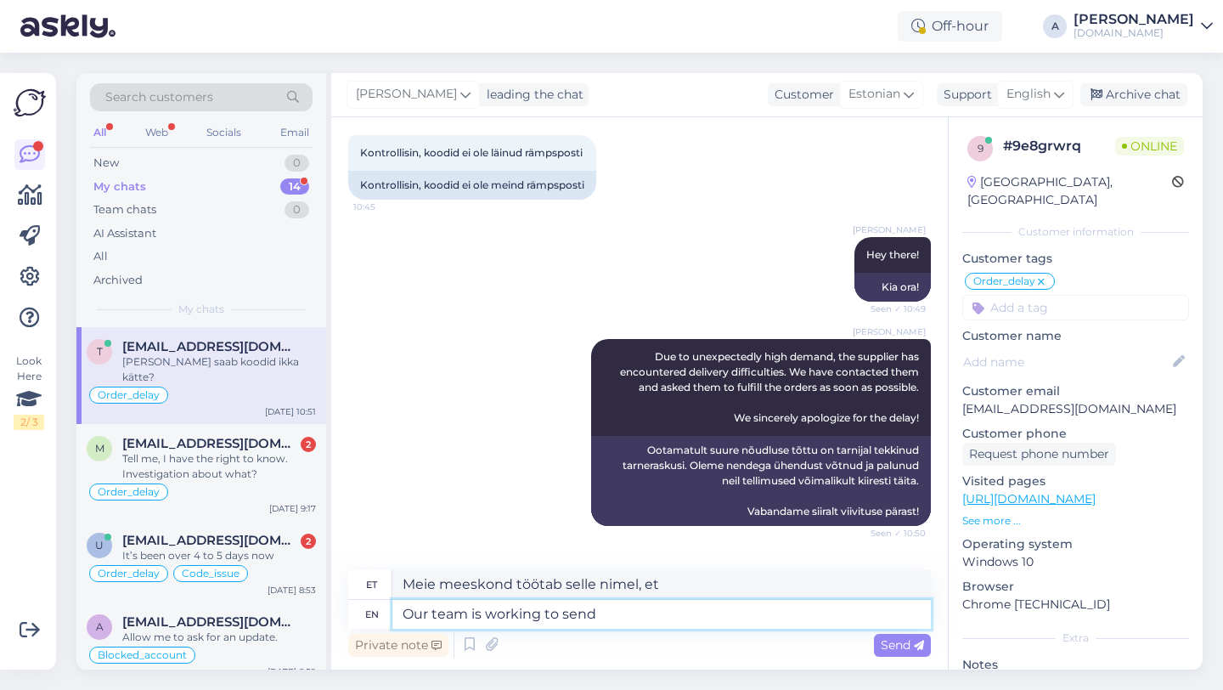
type textarea "Our team is working to send"
type textarea "Meie meeskond töötab selle nimel, et saata"
type textarea "Our team is working to send it to"
type textarea "Meie meeskond töötab selle saatmise nimel"
type textarea "Our team is working to send it today."
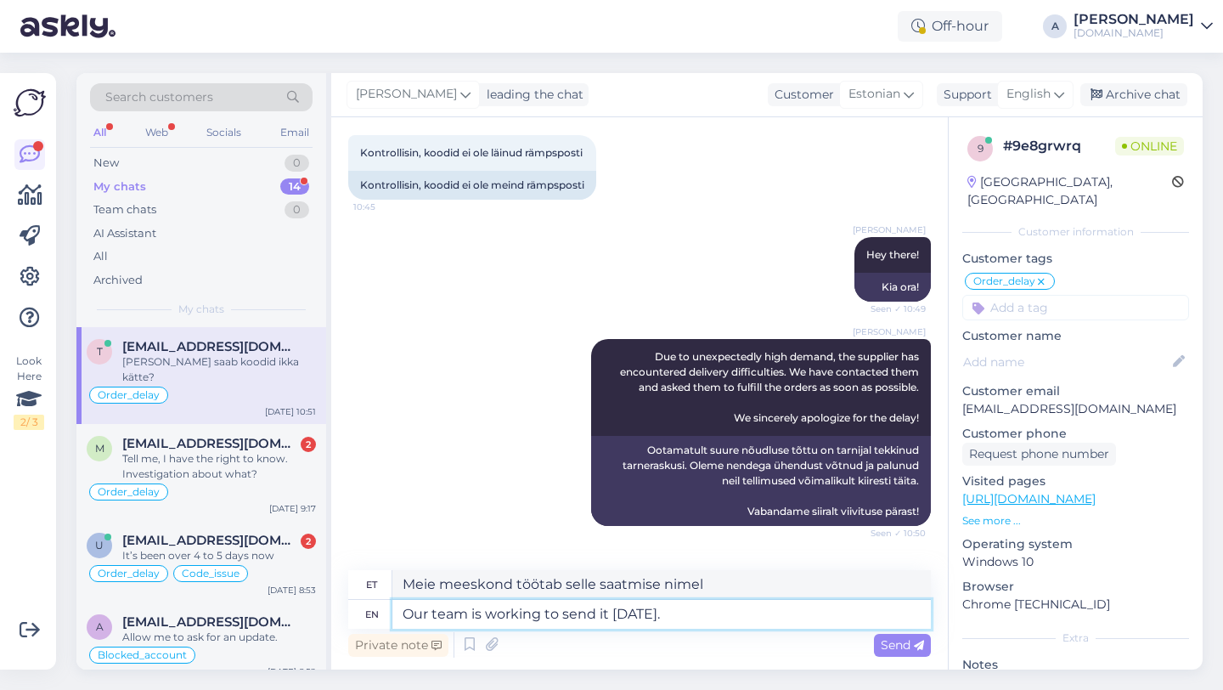
type textarea "Meie meeskond töötab selle tänase saatmise nimel."
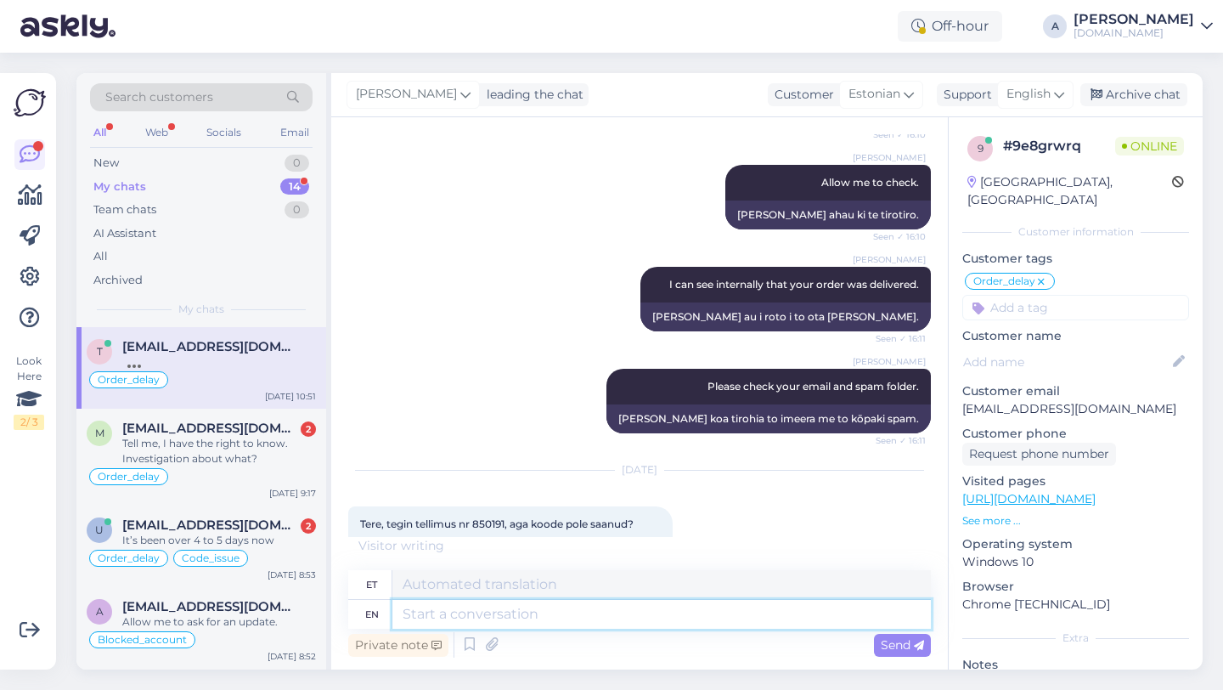
scroll to position [3688, 0]
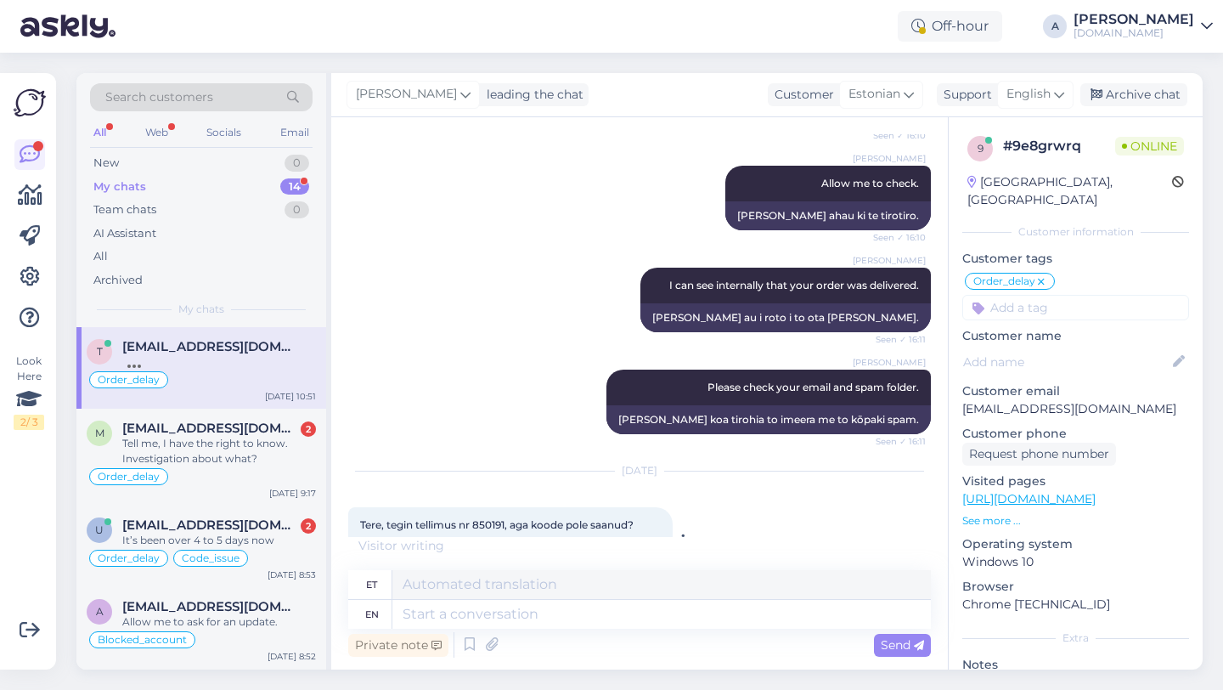
drag, startPoint x: 520, startPoint y: 462, endPoint x: 486, endPoint y: 465, distance: 34.1
click at [486, 543] on div "Quick, I have ordered nr 850191, but haven't received it yet?" at bounding box center [510, 557] width 325 height 29
copy div "850191"
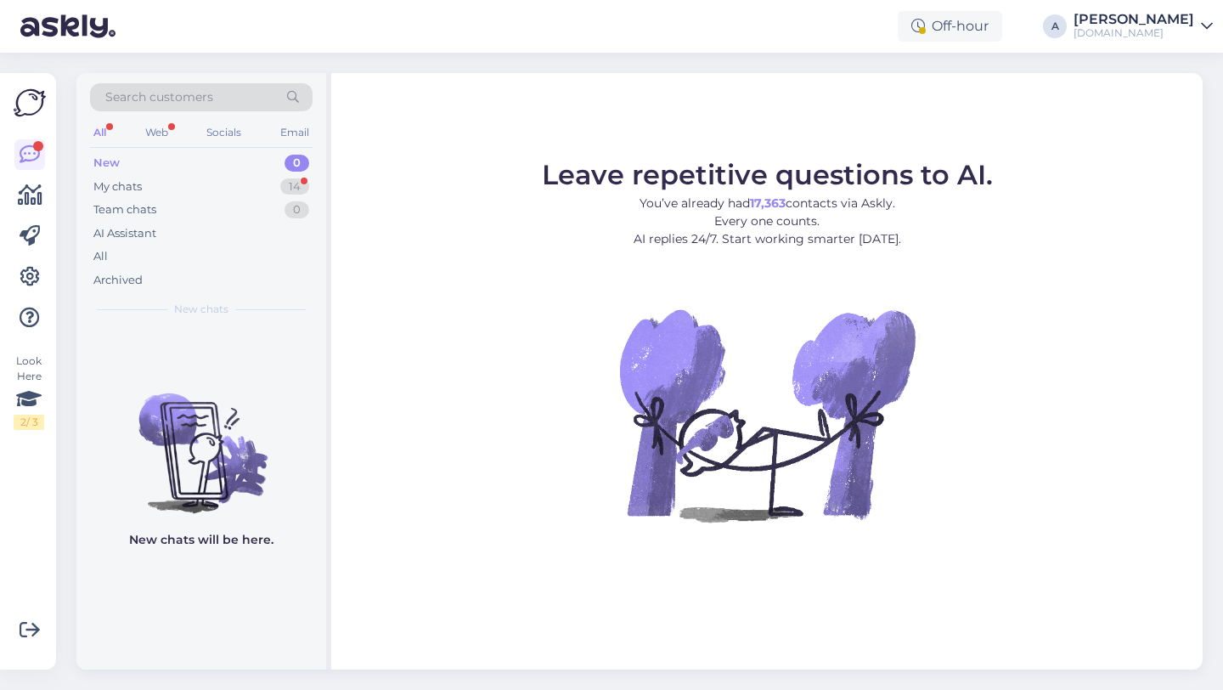
click at [232, 172] on div "New 0" at bounding box center [201, 163] width 223 height 24
click at [233, 178] on div "My chats 14" at bounding box center [201, 187] width 223 height 24
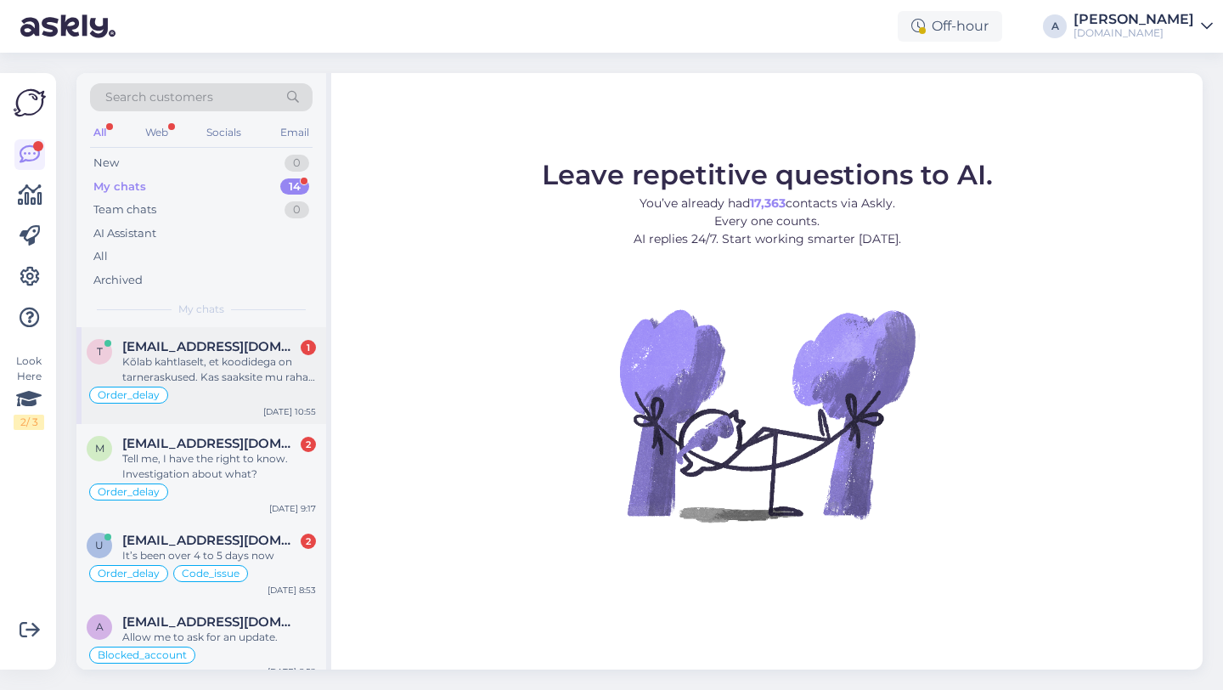
click at [212, 374] on div "Kõlab kahtlaselt, et koodidega on tarneraskused. Kas saaksite mu raha tagasi [P…" at bounding box center [219, 369] width 194 height 31
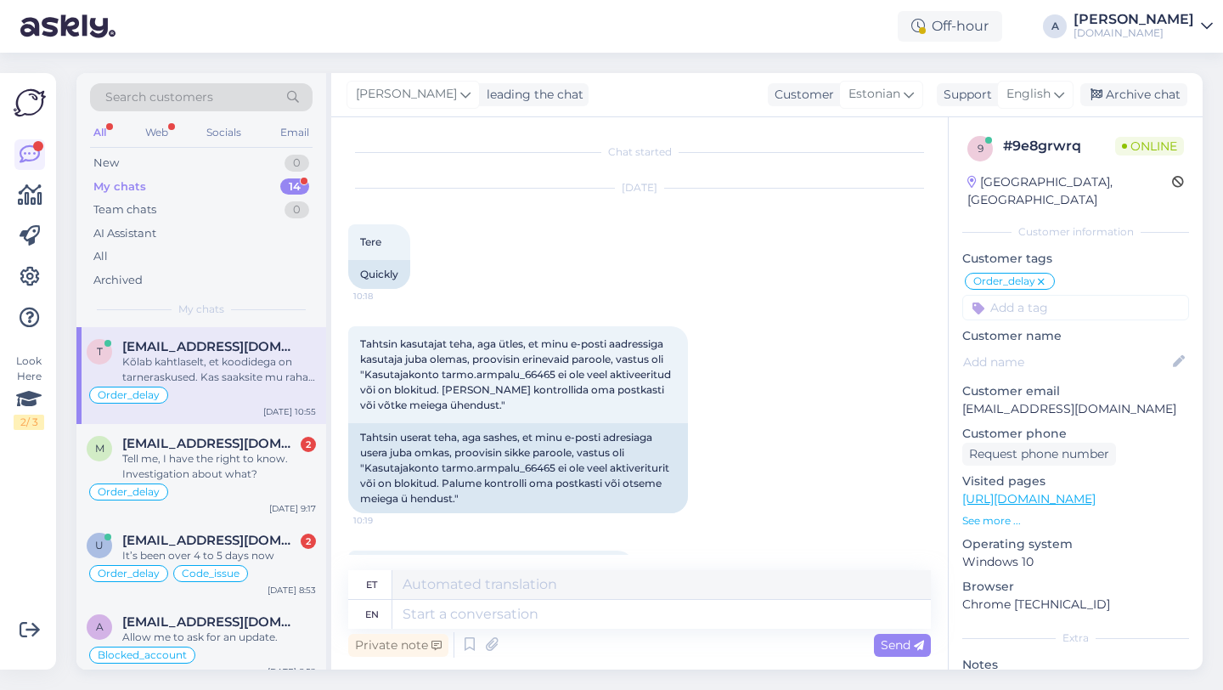
scroll to position [4591, 0]
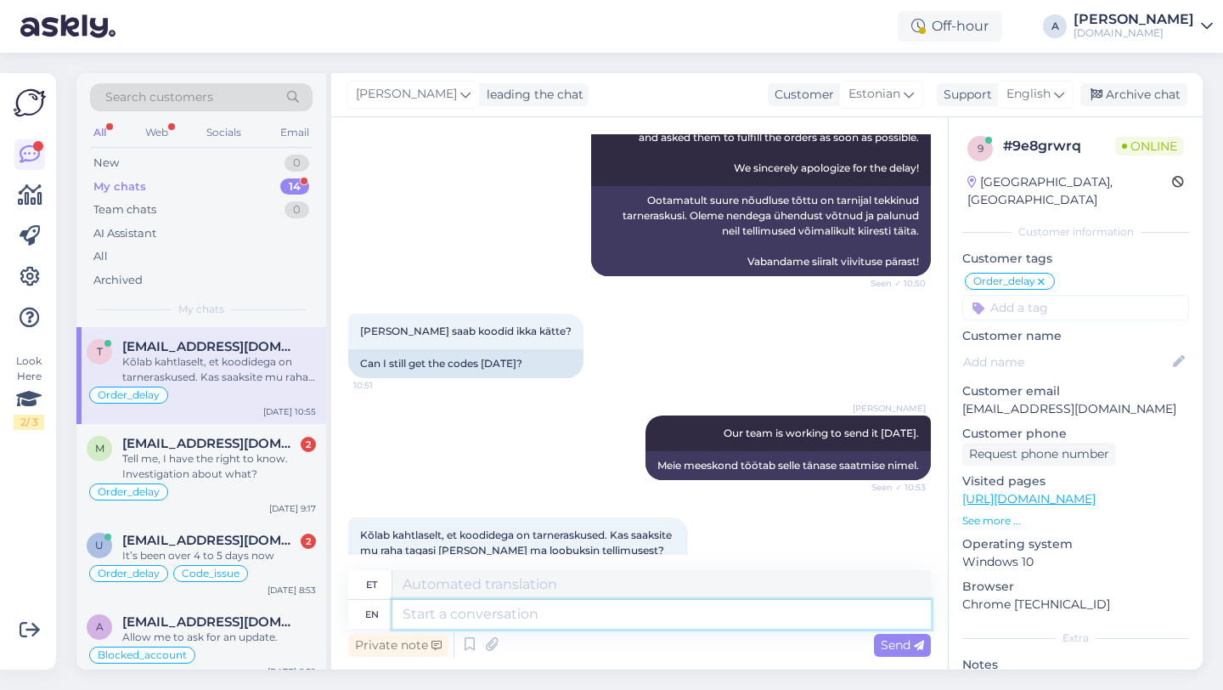
click at [473, 611] on textarea at bounding box center [662, 614] width 539 height 29
type textarea "I j"
type textarea "Mina"
type textarea "I just"
type textarea "Ma lihtsalt"
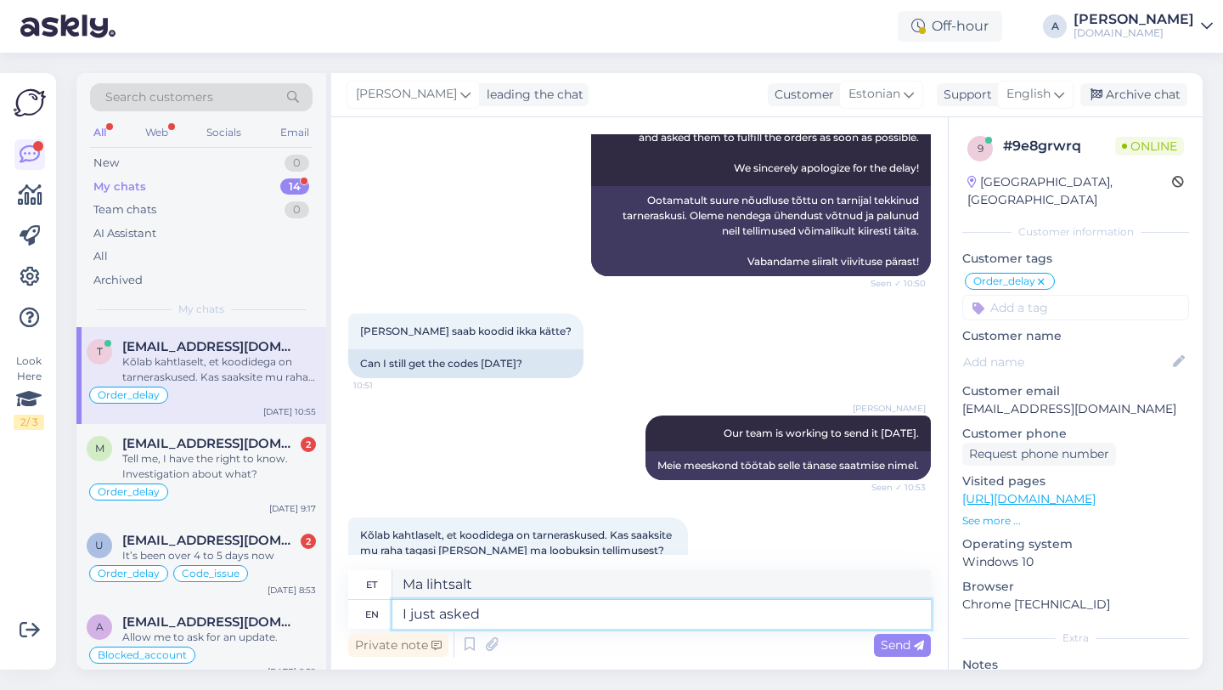
type textarea "I just asked o"
type textarea "Ma just küsisin"
type textarea "I just asked our tea"
type textarea "Ma just küsisin meie"
type textarea "I just asked our team"
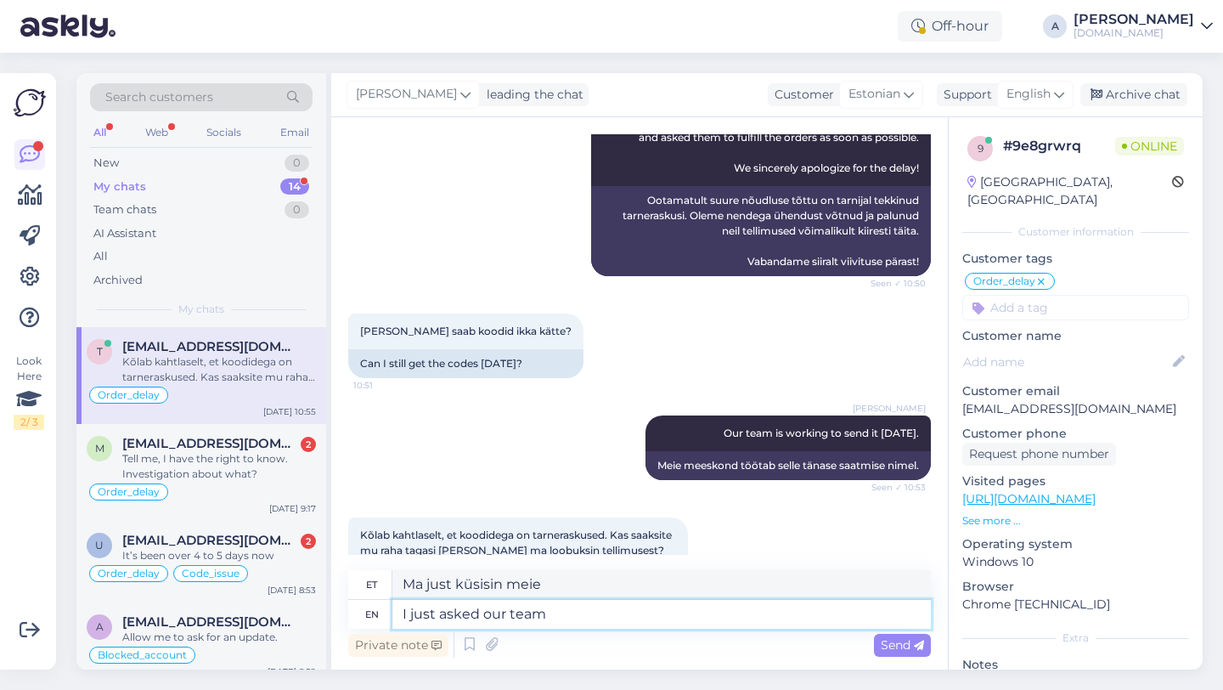
type textarea "Küsisin just meie meeskonnalt"
type textarea "I just asked our team to"
type textarea "Ma lihtsalt palusin meie meeskonnal"
type textarea "I just asked our team to expedite t"
type textarea "Palusin lihtsalt meie meeskonnal kiirendada"
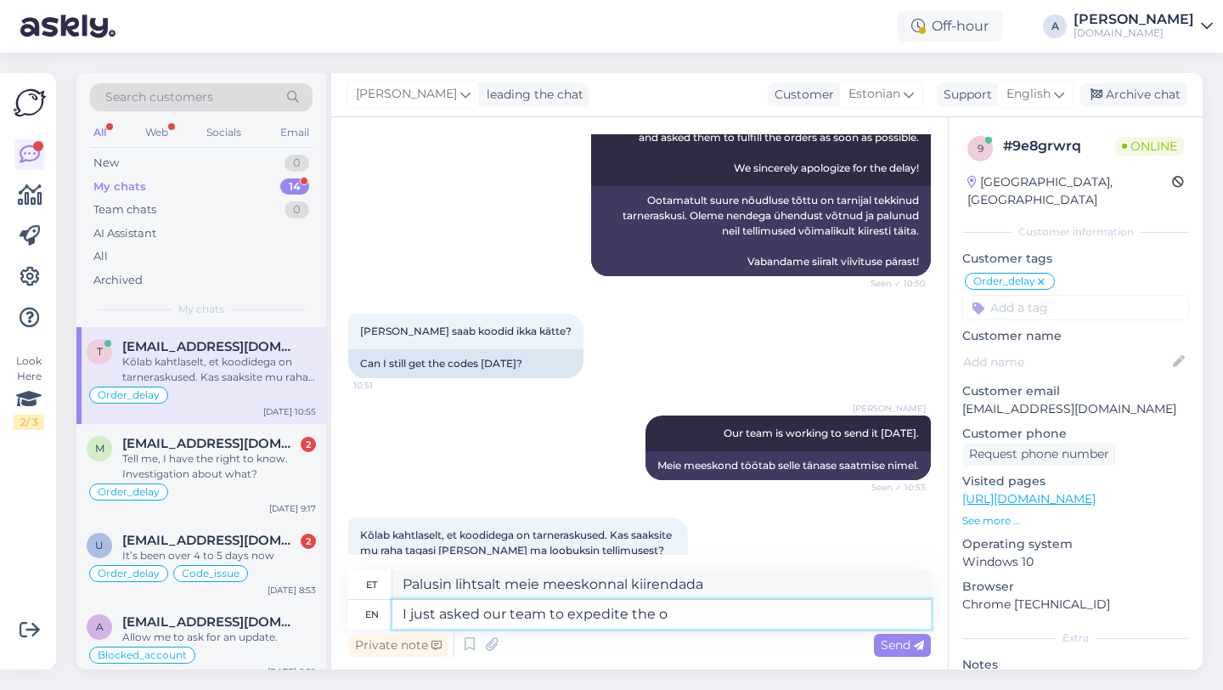
type textarea "I just asked our team to expedite the or"
type textarea "Ma lihtsalt palusin meie meeskonnal asja kiirendada."
type textarea "I just asked our team to expedite the order"
type textarea "Palusin just meie meeskonnal tellimust kiirendada."
type textarea "I just asked our team to expedite the order for you"
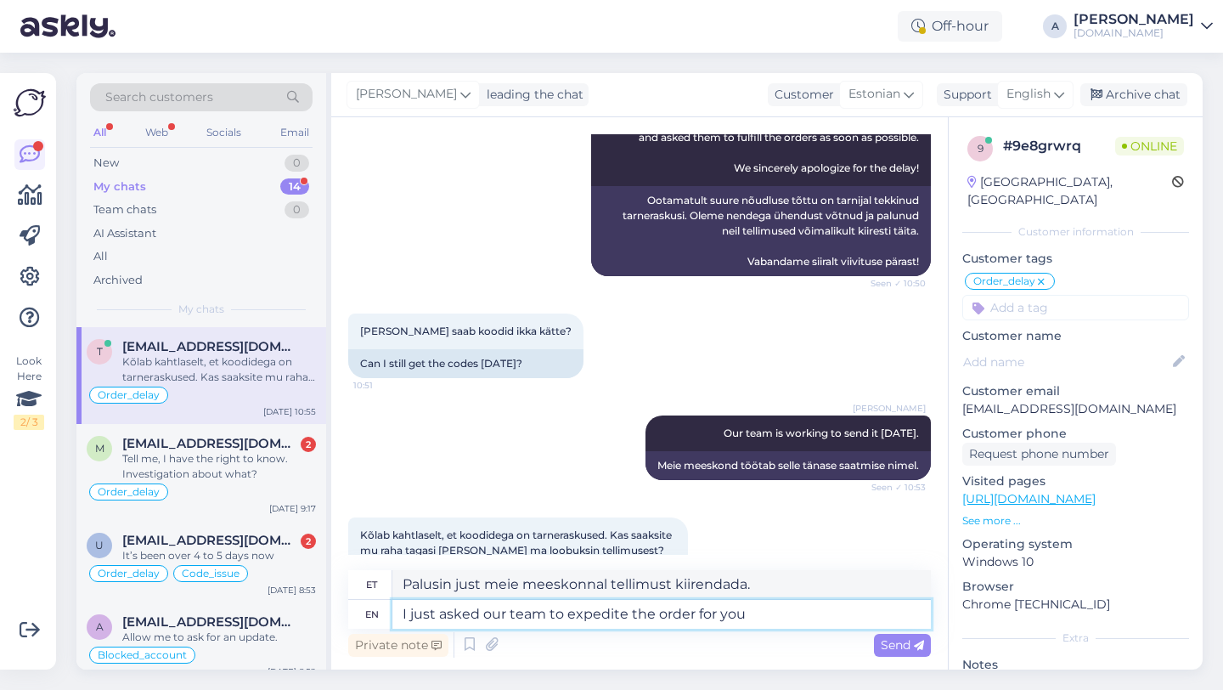
type textarea "Palusin just meie meeskonnal tellimust kiirendada"
type textarea "I just asked our team to expedite the order for you."
type textarea "Palusin just meie meeskonnal teie tellimuse menetlemist kiirendada."
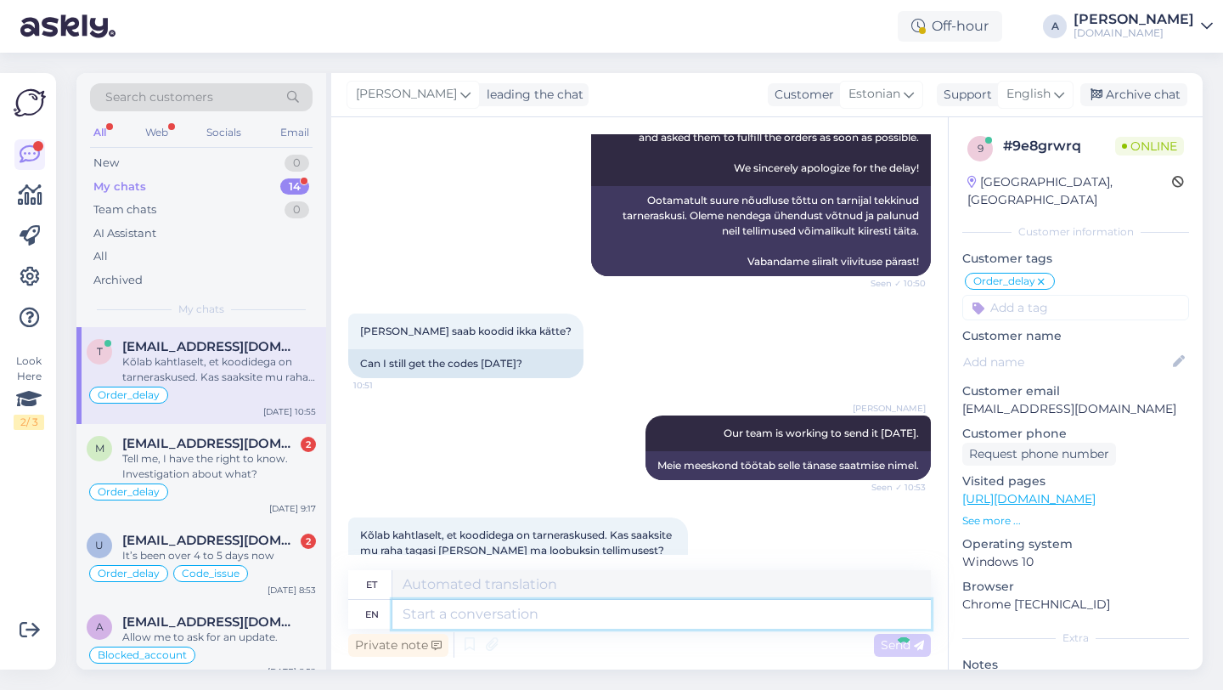
scroll to position [4708, 0]
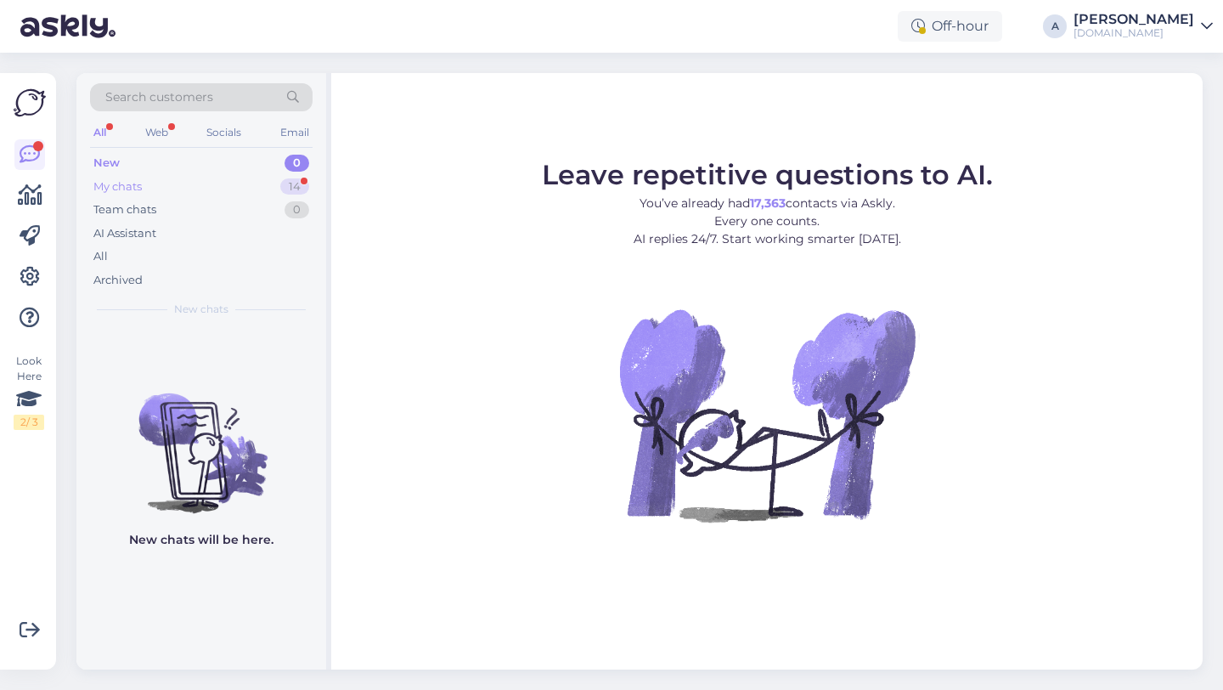
click at [251, 177] on div "My chats 14" at bounding box center [201, 187] width 223 height 24
click at [294, 184] on div "14" at bounding box center [294, 186] width 29 height 17
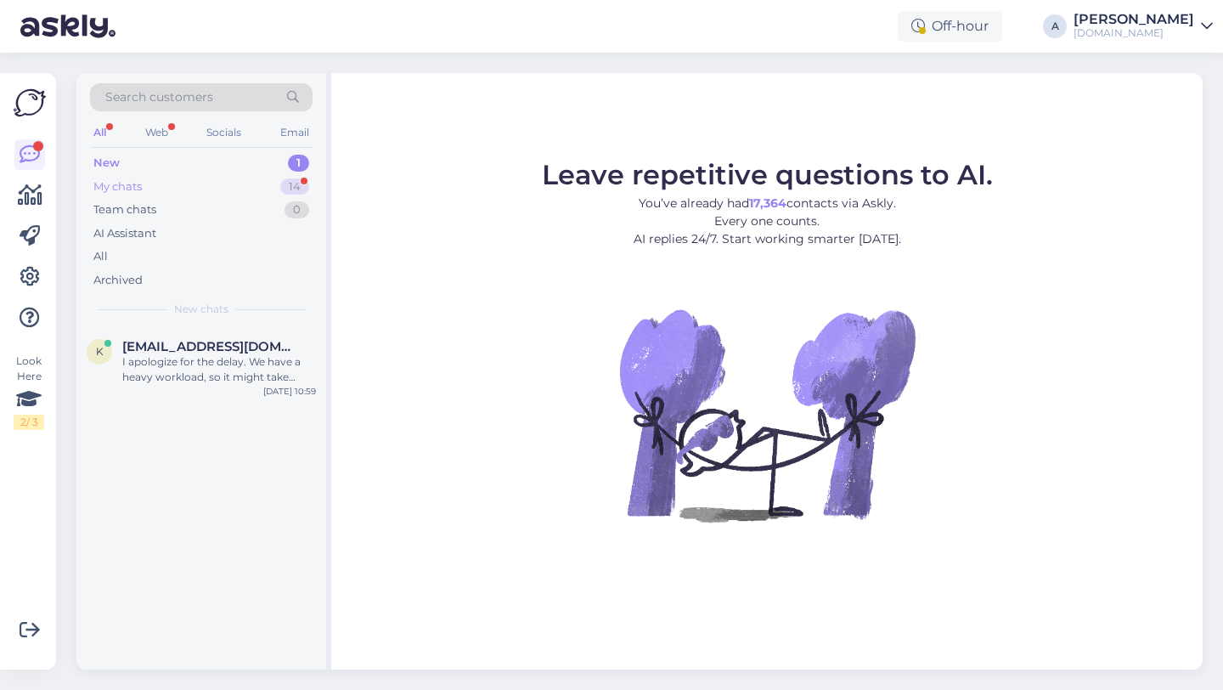
click at [286, 191] on div "14" at bounding box center [294, 186] width 29 height 17
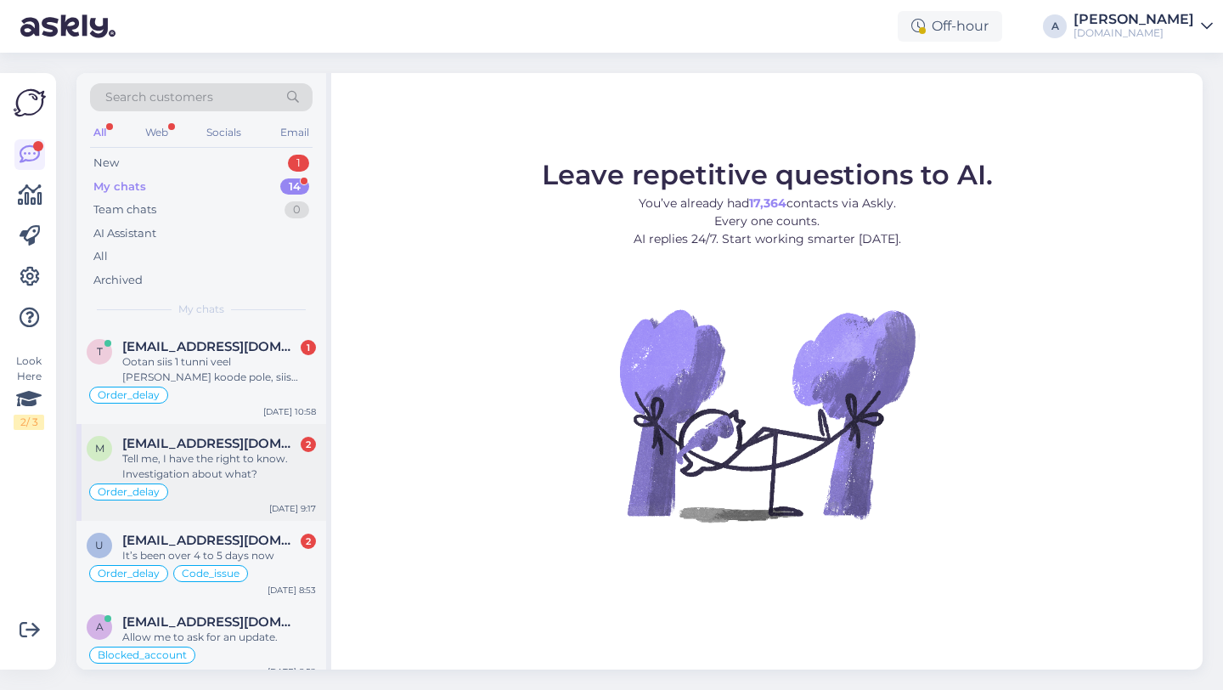
click at [208, 475] on div "Tell me, I have the right to know. Investigation about what?" at bounding box center [219, 466] width 194 height 31
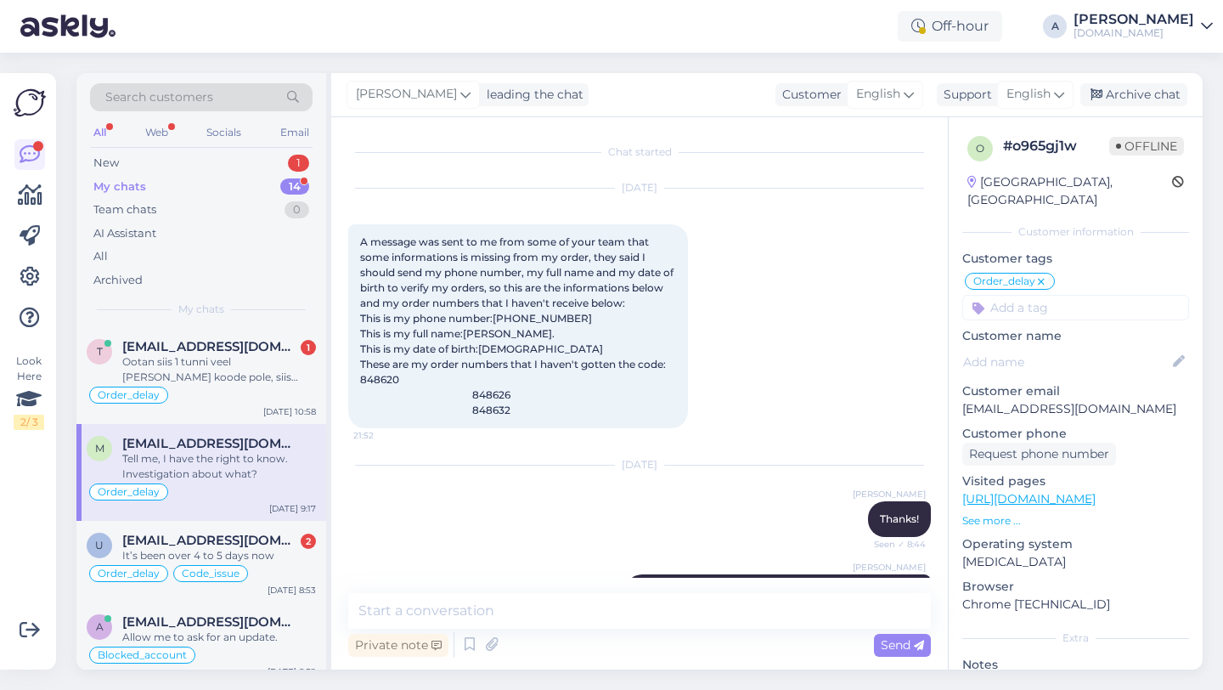
scroll to position [9005, 0]
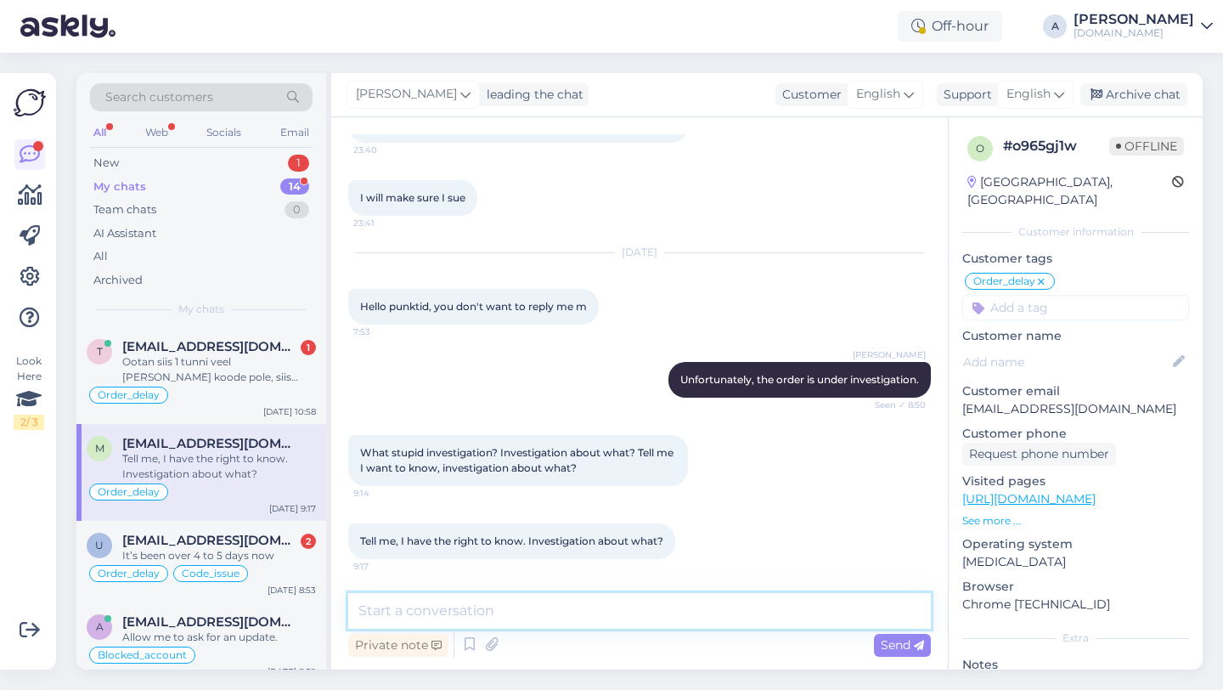
click at [517, 608] on textarea at bounding box center [639, 611] width 583 height 36
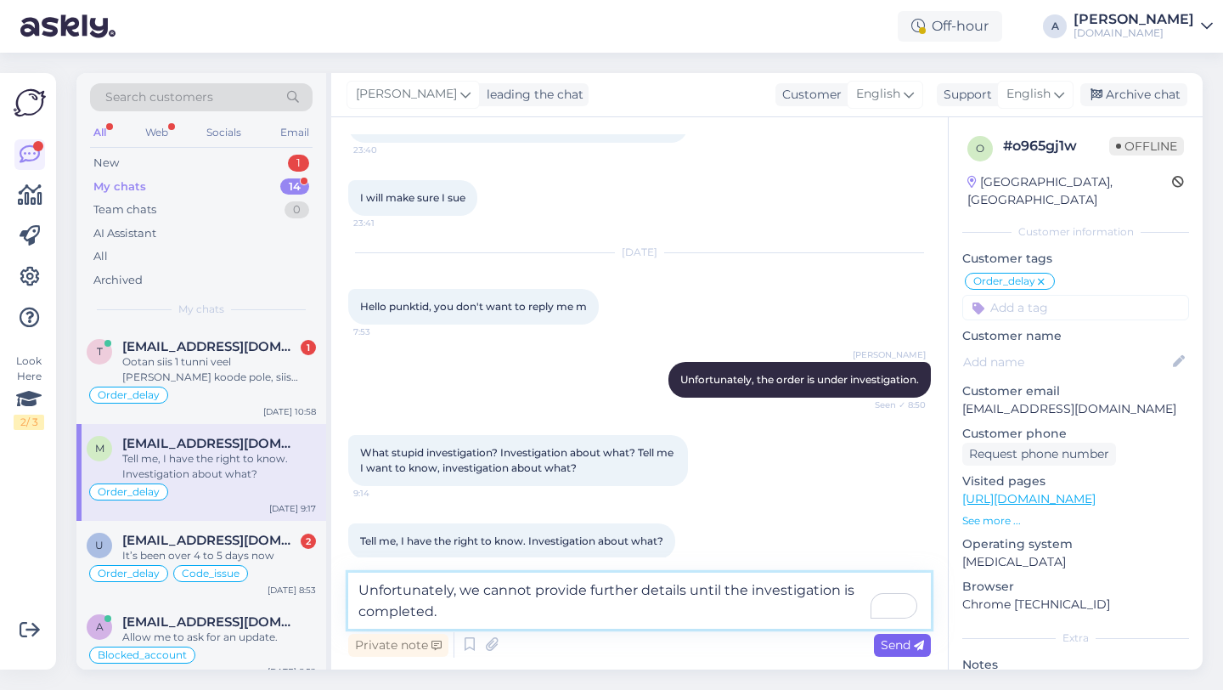
type textarea "Unfortunately, we cannot provide further details until the investigation is com…"
click at [890, 654] on div "Send" at bounding box center [902, 645] width 57 height 23
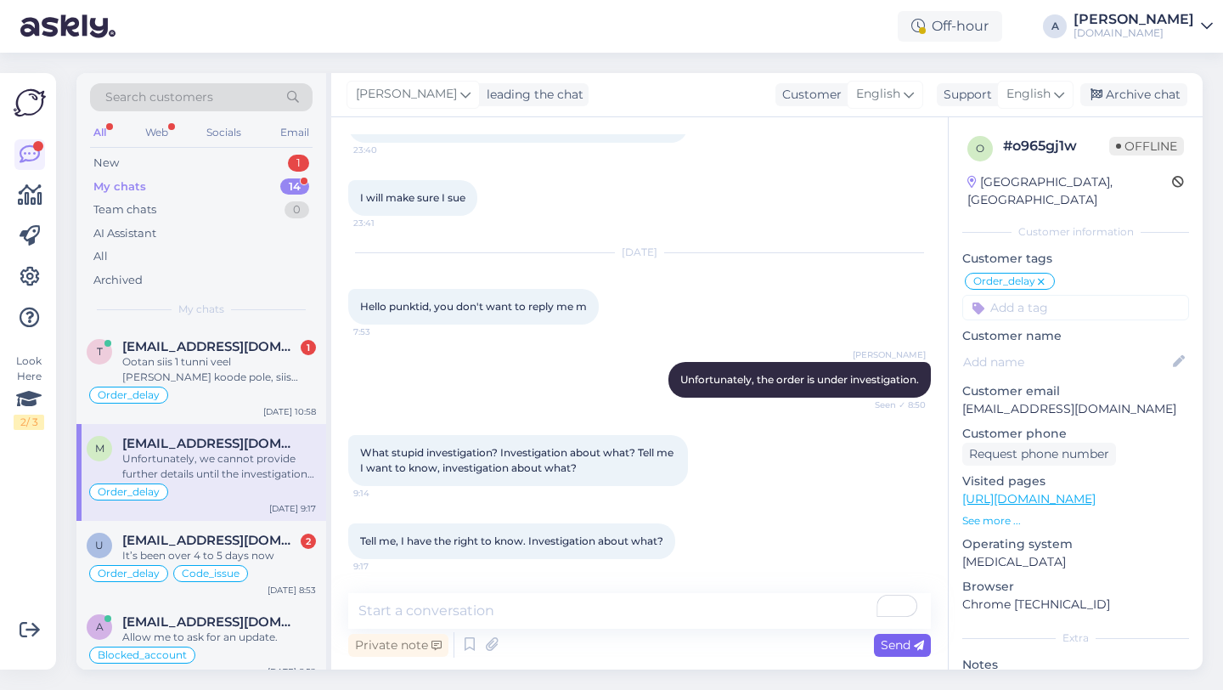
scroll to position [9093, 0]
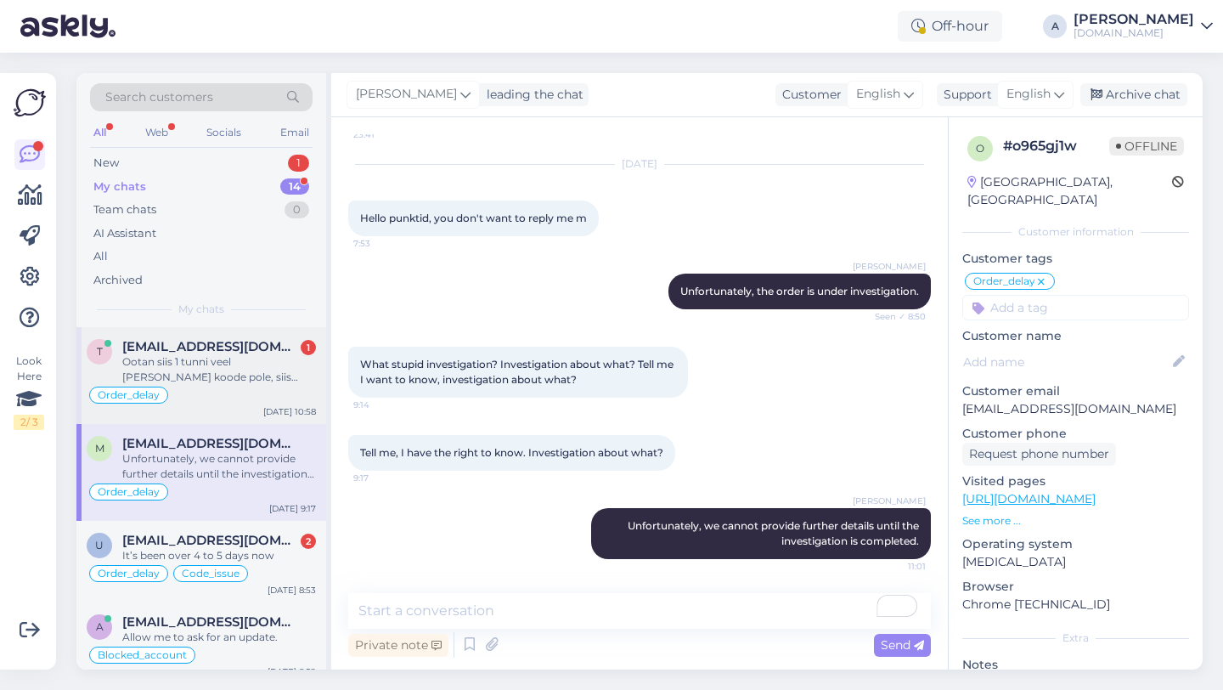
click at [202, 376] on div "Ootan siis 1 tunni veel ja kui koode pole, siis tühistan tellimuse ja soovin ta…" at bounding box center [219, 369] width 194 height 31
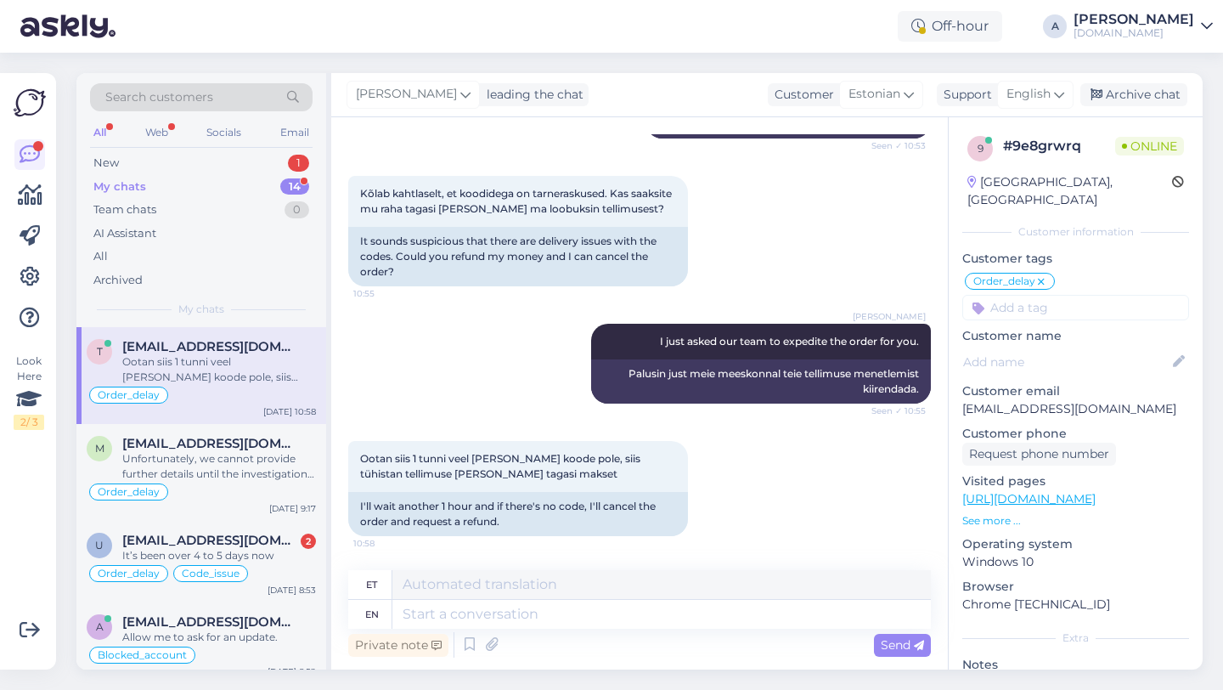
scroll to position [4840, 0]
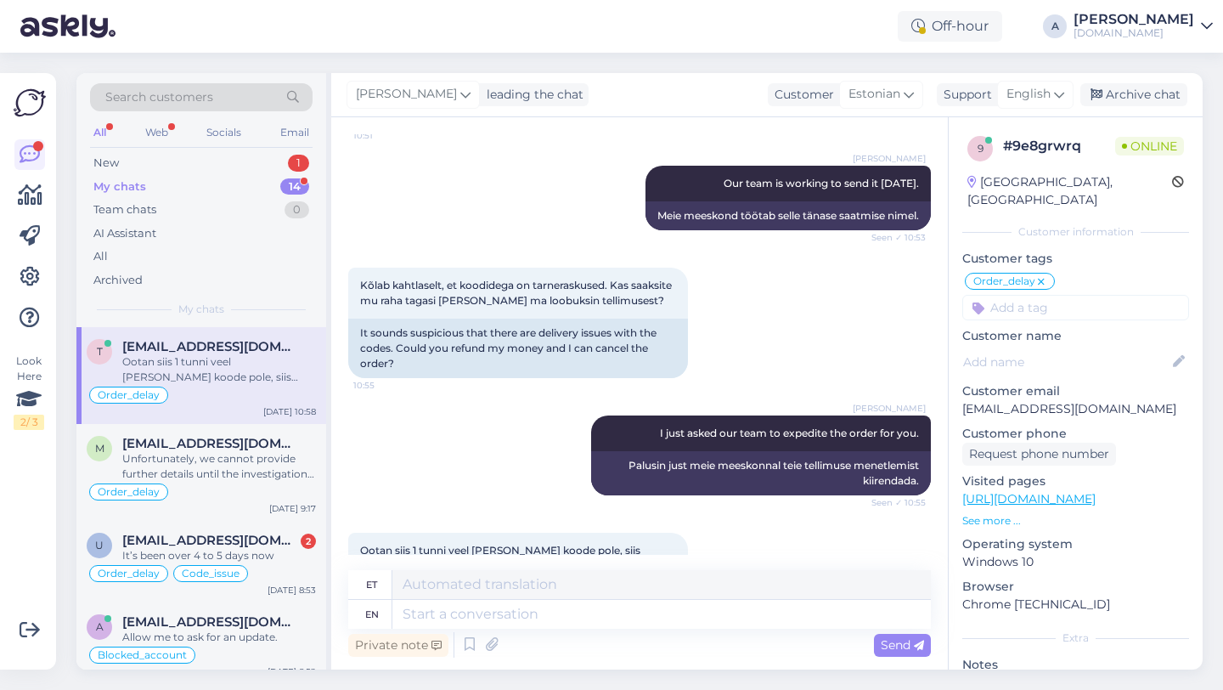
drag, startPoint x: 517, startPoint y: 525, endPoint x: 345, endPoint y: 499, distance: 174.5
click at [345, 499] on div "Chat started Apr 28 2022 Tere 10:18 Quickly Tahtsin kasutajat teha, aga ütles, …" at bounding box center [639, 393] width 617 height 552
copy div "I'll wait another 1 hour and if there's no code, I'll cancel the order and requ…"
click at [425, 612] on textarea at bounding box center [662, 614] width 539 height 29
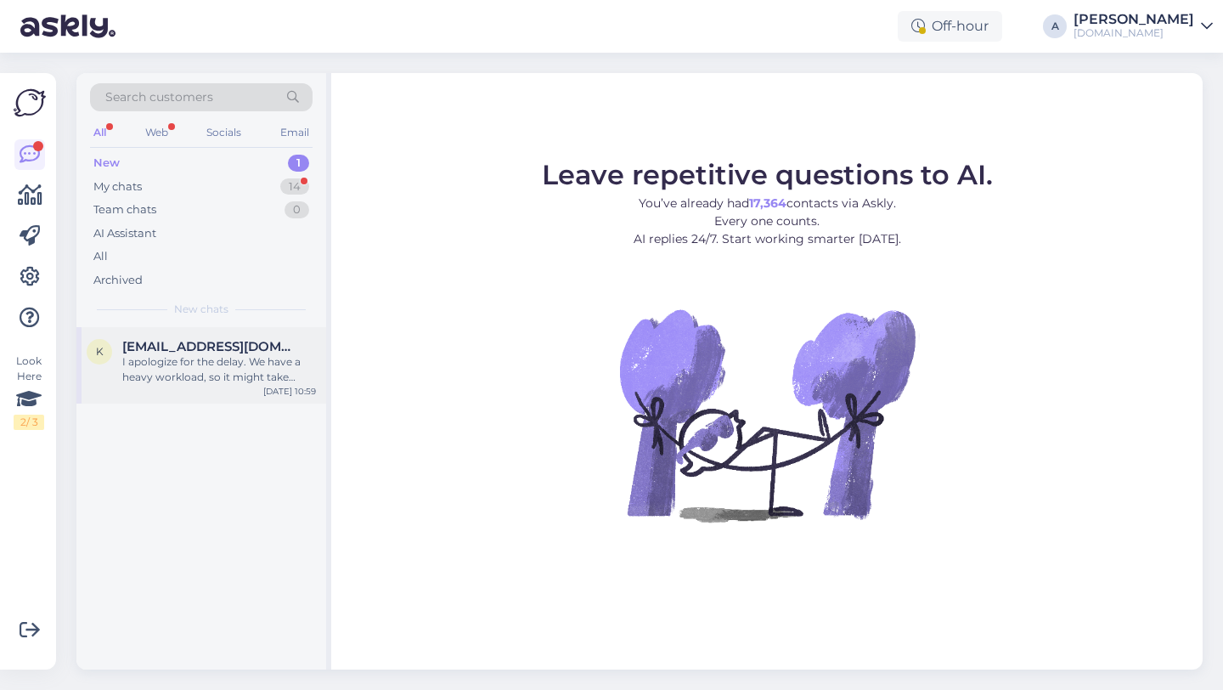
click at [234, 367] on div "I apologize for the delay. We have a heavy workload, so it might take longer to…" at bounding box center [219, 369] width 194 height 31
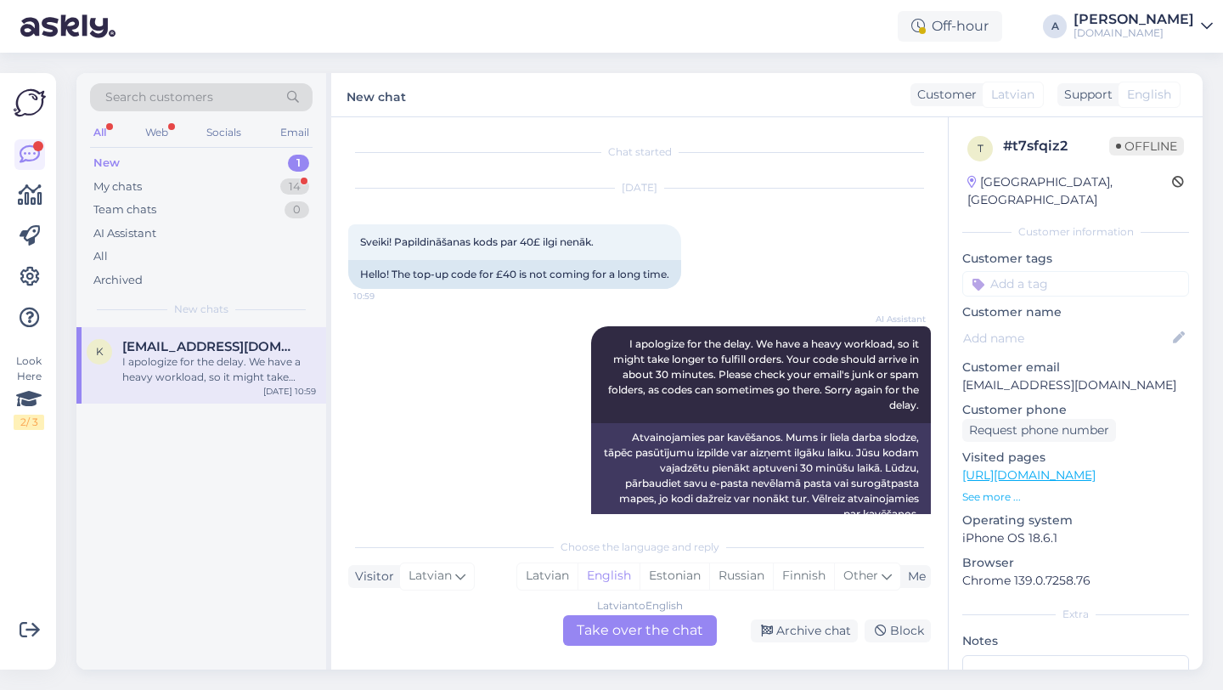
scroll to position [33, 0]
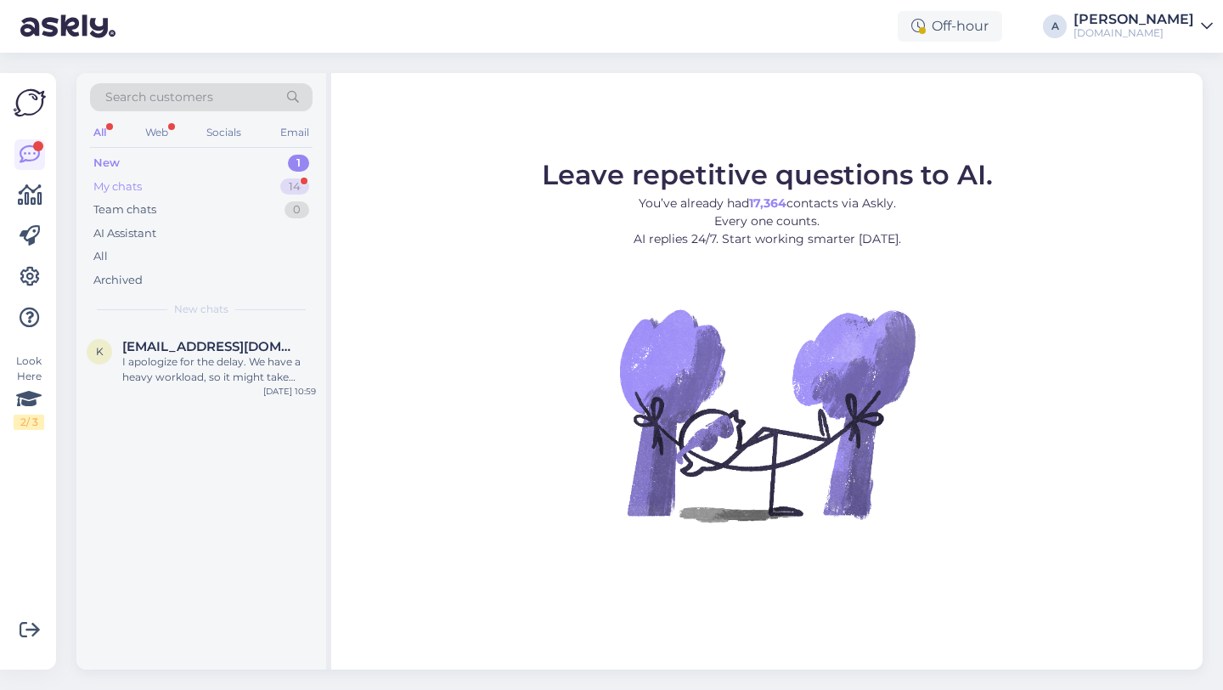
click at [283, 190] on div "14" at bounding box center [294, 186] width 29 height 17
click at [257, 184] on div "My chats 14" at bounding box center [201, 187] width 223 height 24
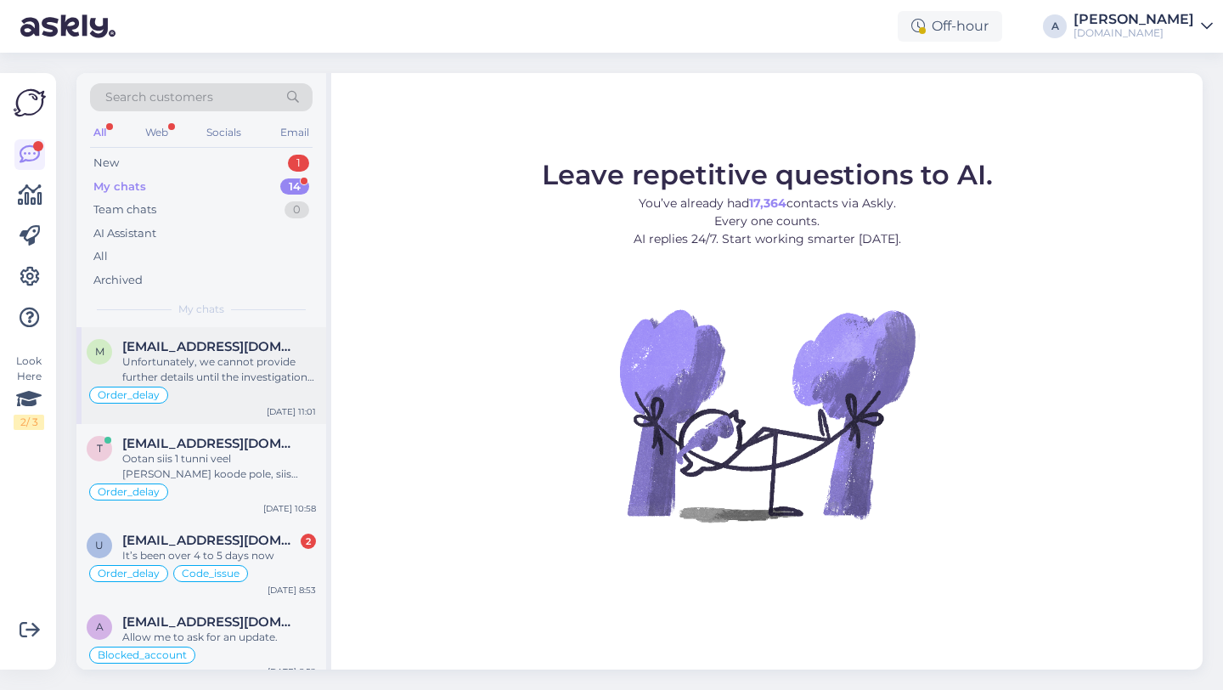
click at [186, 385] on div "Order_delay" at bounding box center [201, 395] width 229 height 20
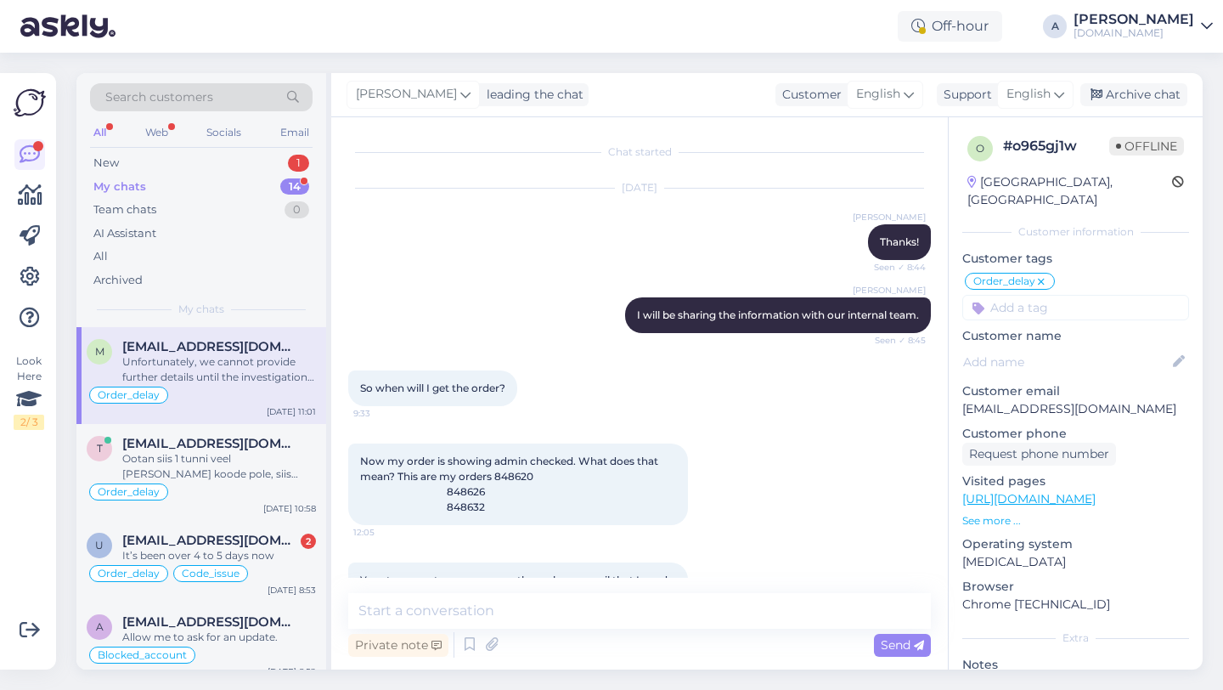
scroll to position [8816, 0]
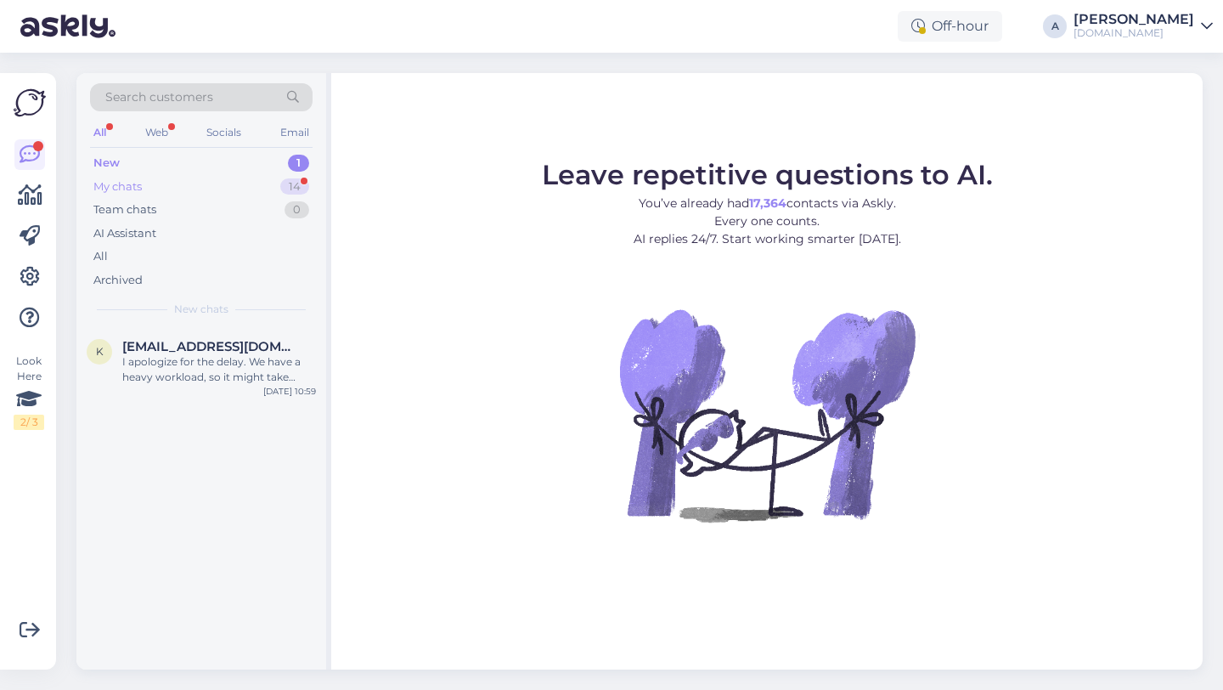
click at [282, 182] on div "14" at bounding box center [294, 186] width 29 height 17
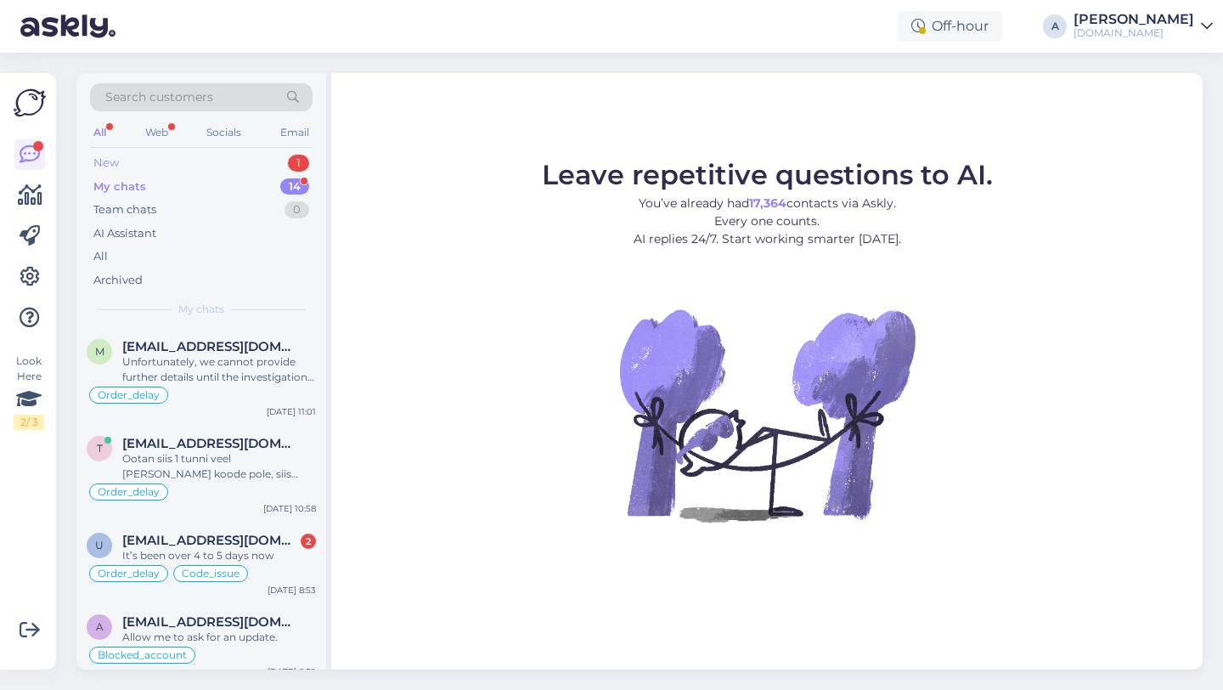
click at [167, 159] on div "New 1" at bounding box center [201, 163] width 223 height 24
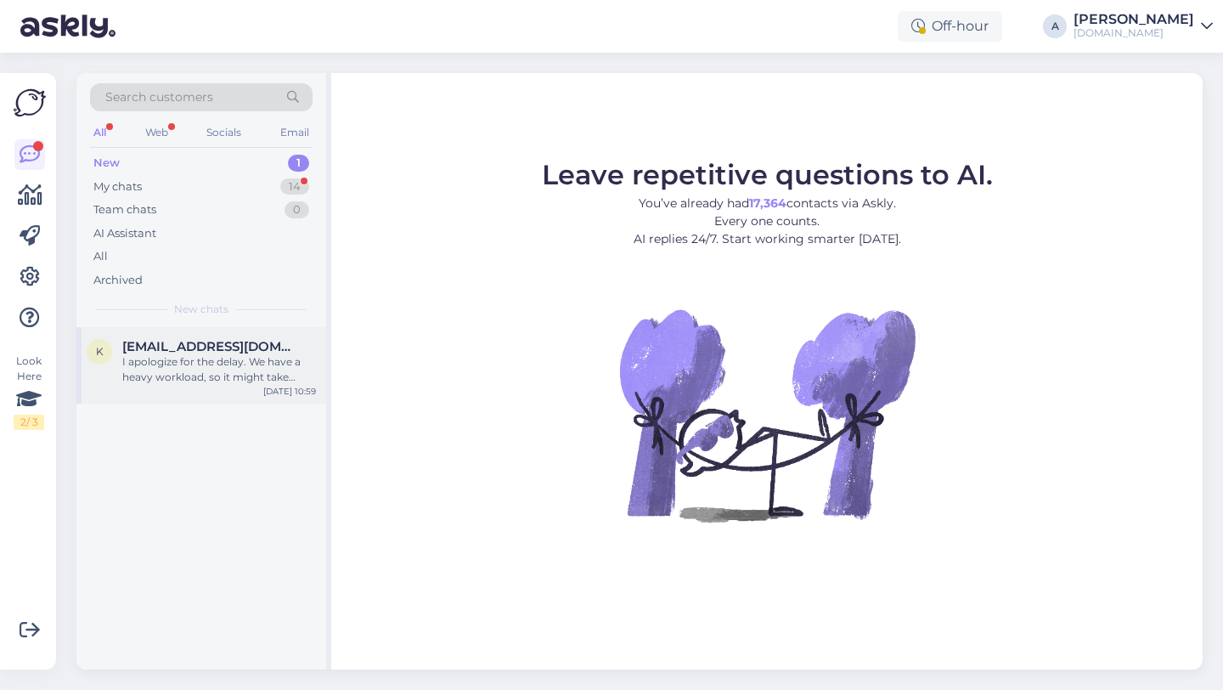
click at [162, 382] on div "I apologize for the delay. We have a heavy workload, so it might take longer to…" at bounding box center [219, 369] width 194 height 31
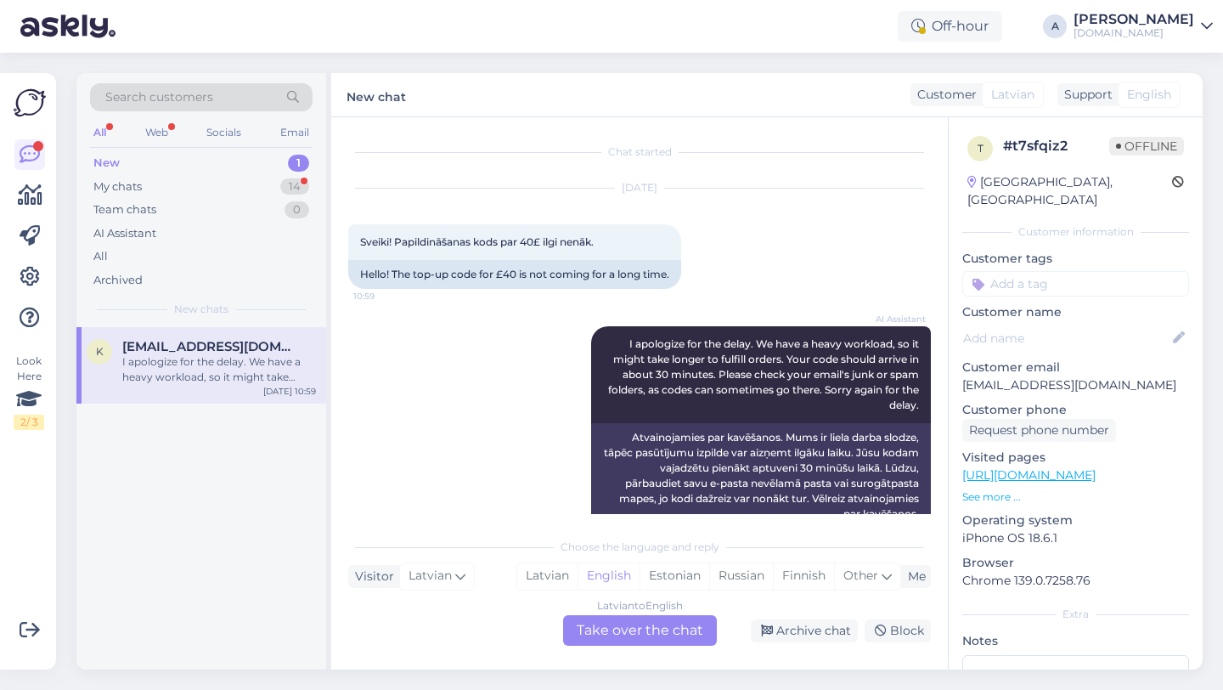
scroll to position [33, 0]
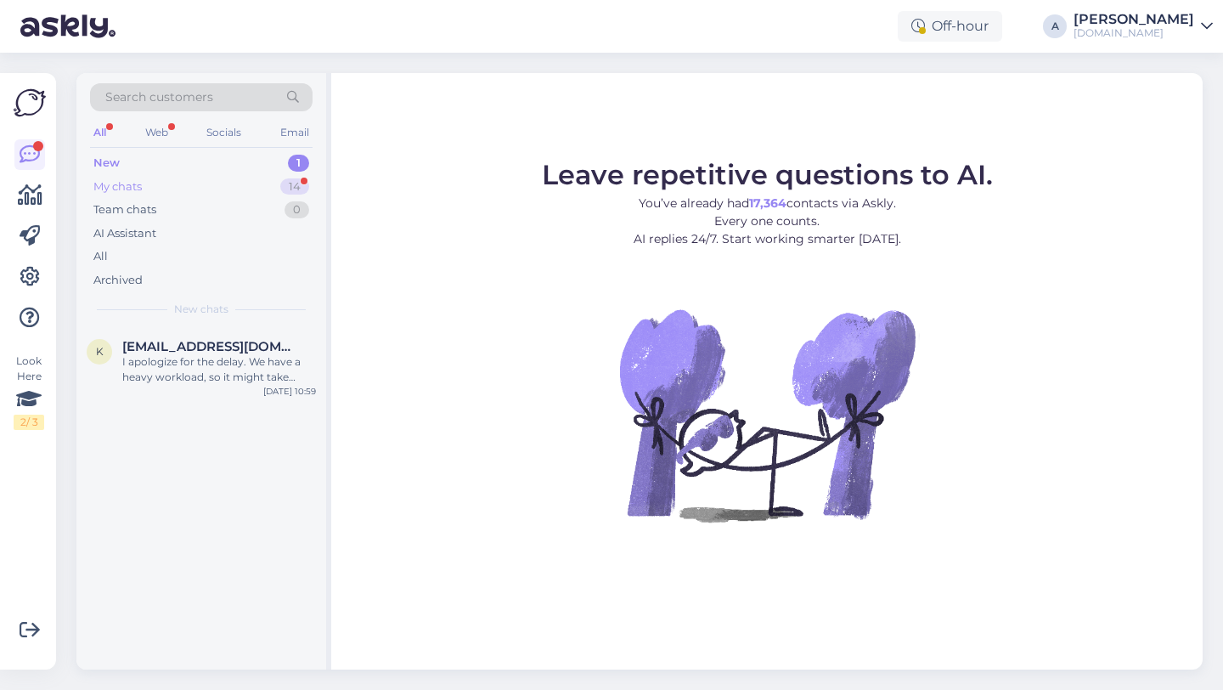
click at [292, 183] on div "14" at bounding box center [294, 186] width 29 height 17
click at [255, 187] on div "My chats 14" at bounding box center [201, 187] width 223 height 24
